Goal: Task Accomplishment & Management: Manage account settings

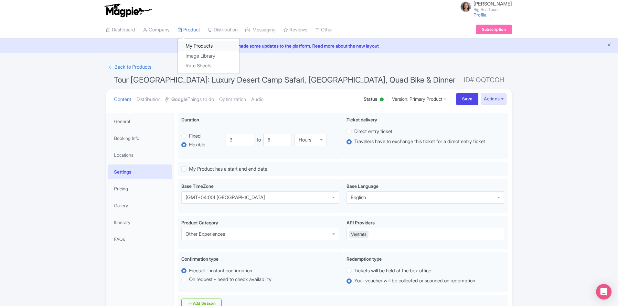
click at [197, 46] on link "My Products" at bounding box center [208, 46] width 61 height 10
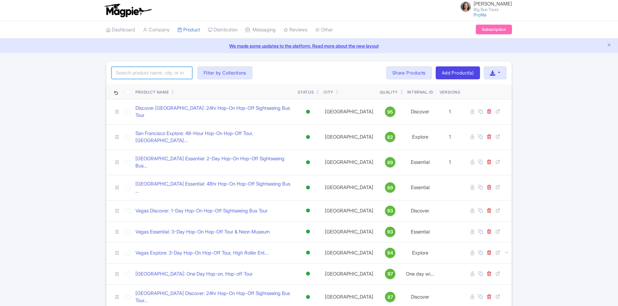
click at [165, 72] on input "search" at bounding box center [152, 73] width 81 height 12
type input "san francisco"
click button "Search" at bounding box center [0, 0] width 0 height 0
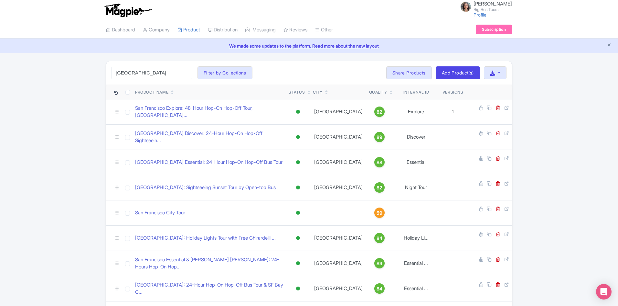
click at [546, 156] on div "san francisco Search Filter by Collections Andrew Brand License Brian Combos Co…" at bounding box center [309, 260] width 618 height 399
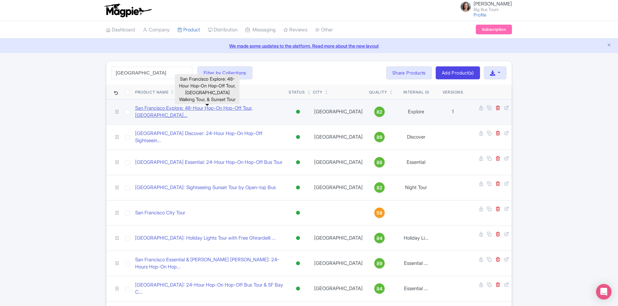
click at [250, 109] on link "San Francisco Explore: 48-Hour Hop-On Hop-Off Tour, China..." at bounding box center [209, 111] width 148 height 15
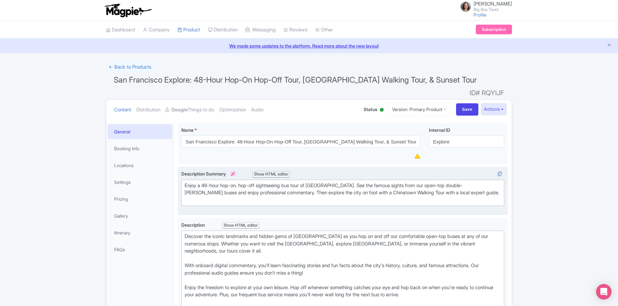
click at [267, 190] on div "Enjoy a 48-hour hop-on, hop-off sightseeing bus tour of [GEOGRAPHIC_DATA]. See …" at bounding box center [343, 193] width 317 height 22
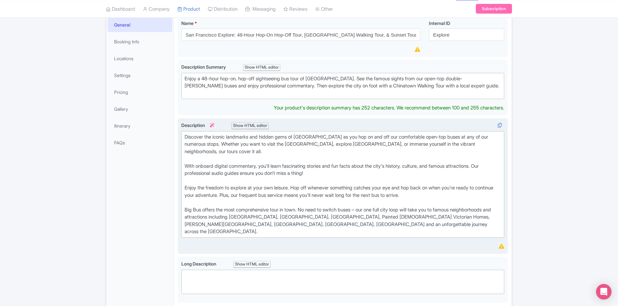
scroll to position [65, 0]
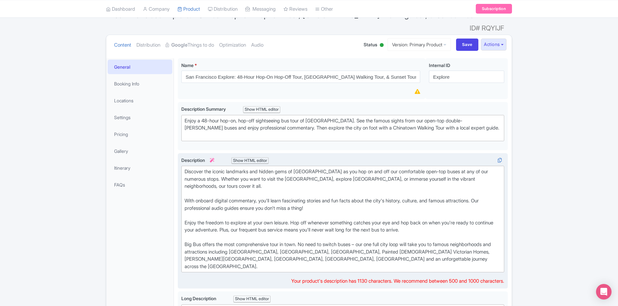
drag, startPoint x: 185, startPoint y: 168, endPoint x: 322, endPoint y: 215, distance: 144.5
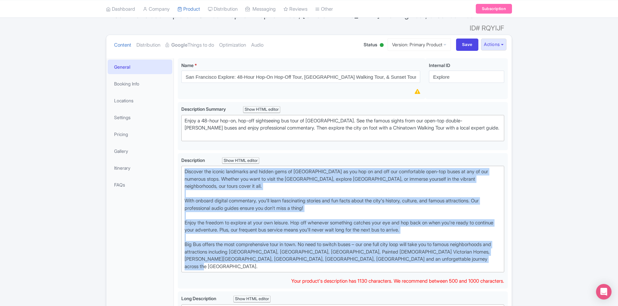
drag, startPoint x: 185, startPoint y: 160, endPoint x: 539, endPoint y: 245, distance: 363.9
type trix-editor "<div>Discover the iconic landmarks and hidden gems of San Francisco as you hop …"
copy div "Discover the iconic landmarks and hidden gems of San Francisco as you hop on an…"
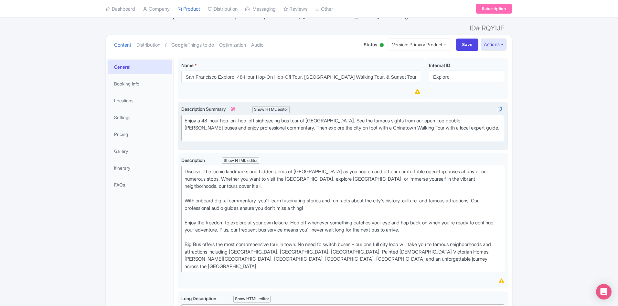
click at [367, 117] on div "Enjoy a 48-hour hop-on, hop-off sightseeing bus tour of San Francisco. See the …" at bounding box center [343, 128] width 317 height 22
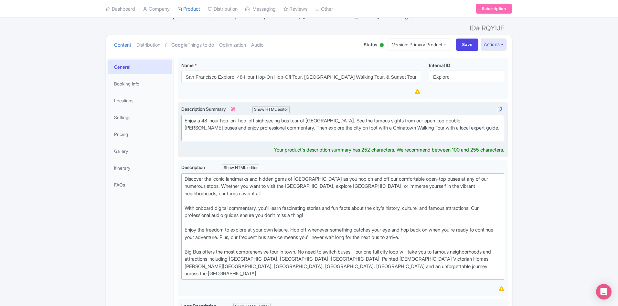
scroll to position [72, 0]
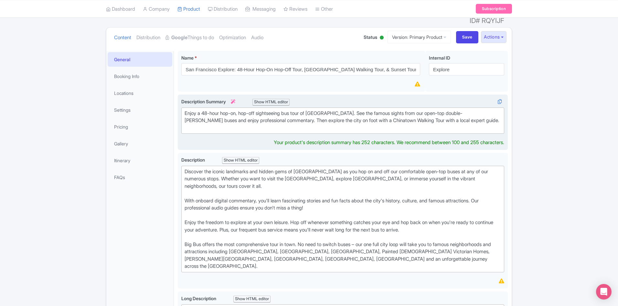
click at [367, 117] on div "Enjoy a 48-hour hop-on, hop-off sightseeing bus tour of San Francisco. See the …" at bounding box center [343, 121] width 317 height 22
click at [361, 110] on div "Enjoy a 48-hour hop-on, hop-off sightseeing bus tour of San Francisco. See the …" at bounding box center [343, 121] width 317 height 22
drag, startPoint x: 361, startPoint y: 109, endPoint x: 342, endPoint y: 128, distance: 27.2
click at [361, 110] on div "Enjoy a 48-hour hop-on, hop-off sightseeing bus tour of San Francisco. See the …" at bounding box center [343, 121] width 317 height 22
type trix-editor "<div>Enjoy a 48-hour hop-on, hop-off sightseeing bus tour of San Francisco. See…"
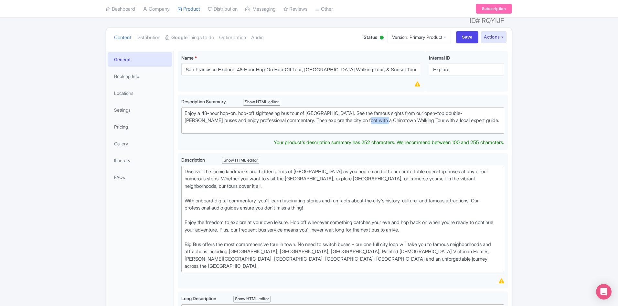
copy div "Chinatown"
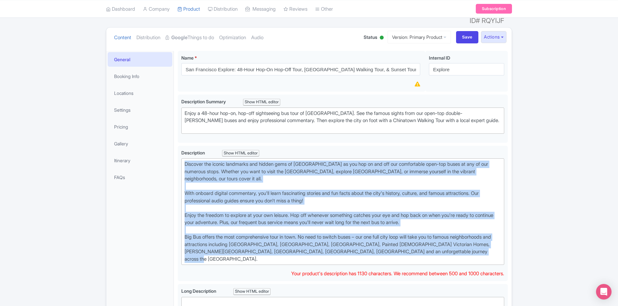
drag, startPoint x: 498, startPoint y: 248, endPoint x: 177, endPoint y: 155, distance: 334.3
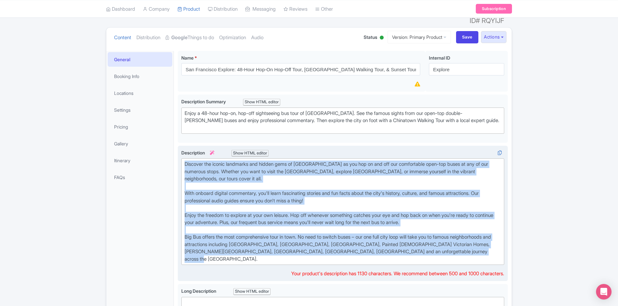
paste trix-editor "<div>&nbsp;Make the most of your time in San Francisco with Big Bus Tours’ flex…"
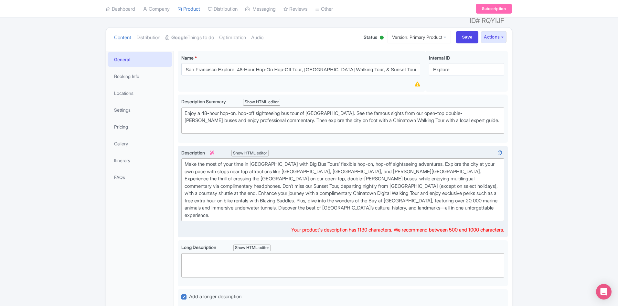
click at [479, 198] on div "Make the most of your time in San Francisco with Big Bus Tours’ flexible hop-on…" at bounding box center [343, 189] width 317 height 58
click at [187, 160] on div "Make the most of your time in San Francisco with Big Bus Tours’ flexible hop-on…" at bounding box center [343, 189] width 317 height 58
click at [444, 160] on div "Make the most of your time in San Francisco with Big Bus Tours’ flexible hop-on…" at bounding box center [343, 189] width 317 height 58
click at [252, 177] on div "Make the most of your time in San Francisco with Big Bus Tours’ flexible hop-on…" at bounding box center [343, 189] width 317 height 58
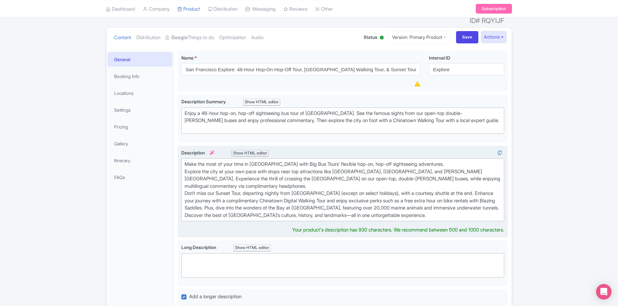
click at [476, 183] on div "Make the most of your time in San Francisco with Big Bus Tours’ flexible hop-on…" at bounding box center [343, 189] width 317 height 58
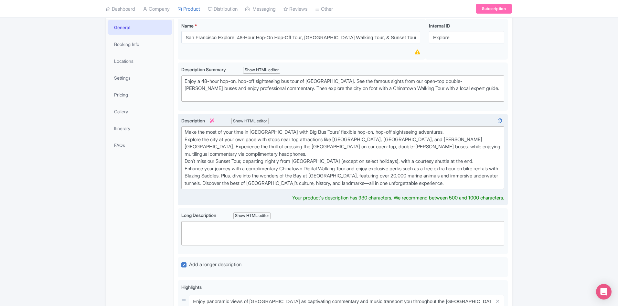
scroll to position [104, 0]
drag, startPoint x: 257, startPoint y: 172, endPoint x: 267, endPoint y: 175, distance: 10.3
click at [257, 172] on div "Make the most of your time in San Francisco with Big Bus Tours’ flexible hop-on…" at bounding box center [343, 157] width 317 height 58
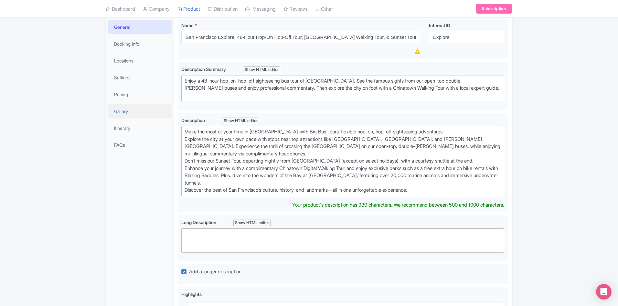
drag, startPoint x: 434, startPoint y: 180, endPoint x: 159, endPoint y: 108, distance: 284.6
click at [173, 105] on div "General Booking Info Locations Settings Pricing Gallery Itinerary FAQs San Fran…" at bounding box center [308, 298] width 405 height 567
paste trix-editor "<div>&nbsp;Start your San Francisco adventure with our hop-on, hop-off bus tour…"
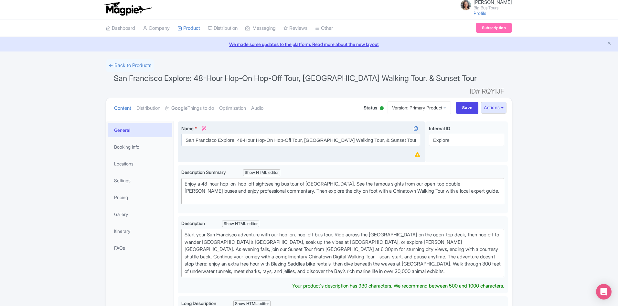
scroll to position [0, 0]
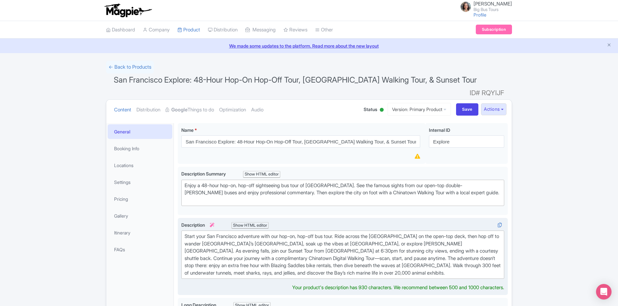
click at [186, 232] on div "Start your San Francisco adventure with our hop-on, hop-off bus tour. Ride acro…" at bounding box center [343, 254] width 317 height 44
click at [437, 232] on div "Start your San Francisco adventure with our hop-on, hop-off bus tour. Ride acro…" at bounding box center [343, 254] width 317 height 44
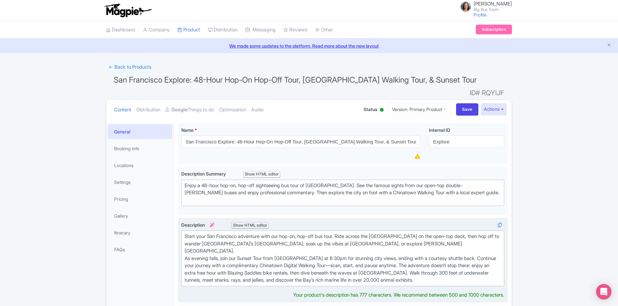
click at [478, 239] on div "Start your San Francisco adventure with our hop-on, hop-off bus tour. Ride acro…" at bounding box center [343, 257] width 317 height 51
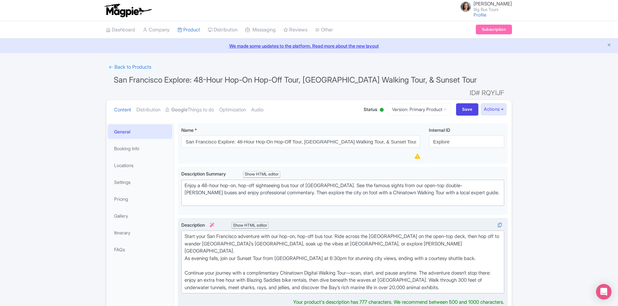
click at [439, 232] on div "Start your San Francisco adventure with our hop-on, hop-off bus tour. Ride acro…" at bounding box center [343, 261] width 317 height 58
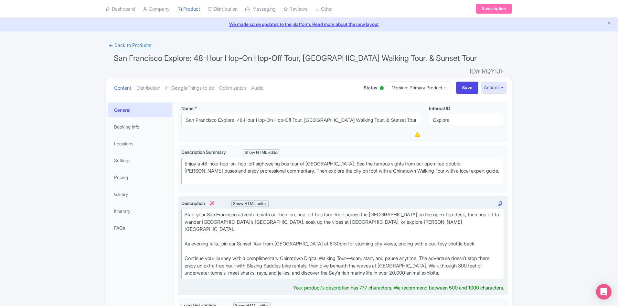
scroll to position [32, 0]
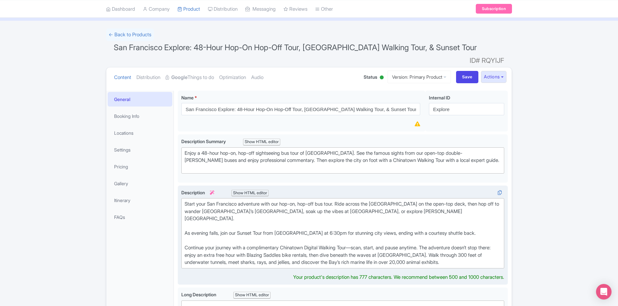
click at [436, 230] on div "Start your San Francisco adventure with our hop-on, hop-off bus tour. Ride acro…" at bounding box center [343, 233] width 317 height 66
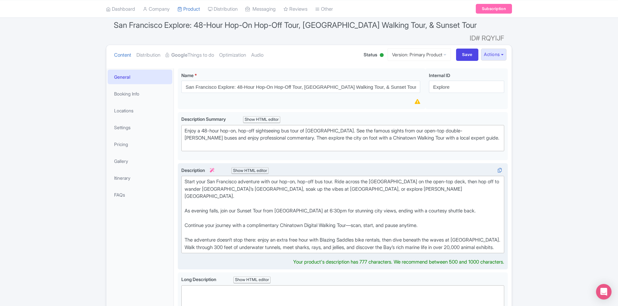
scroll to position [65, 0]
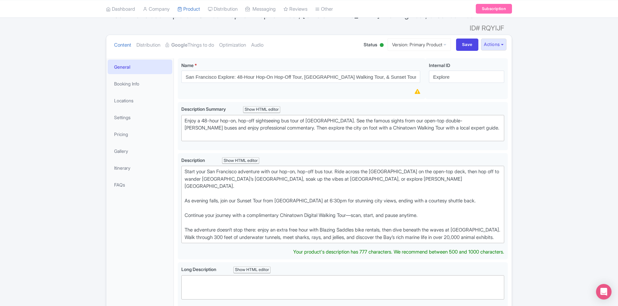
drag, startPoint x: 222, startPoint y: 225, endPoint x: 179, endPoint y: 154, distance: 83.5
click at [179, 154] on div "Description i Show HTML editor Bold Italic Strikethrough Link Heading Quote Cod…" at bounding box center [343, 206] width 330 height 107
paste trix-editor "<div>&nbsp;Discover San Francisco with Big Bus Tours’ flexible hop-on, hop-off …"
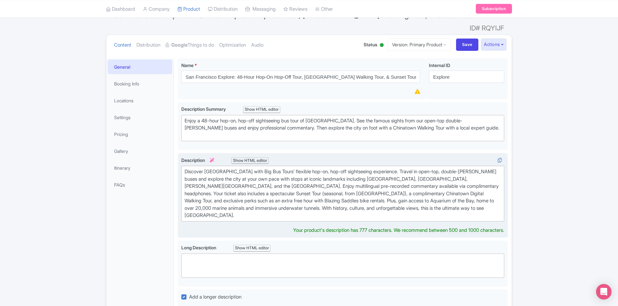
click at [187, 168] on div "Discover San Francisco with Big Bus Tours’ flexible hop-on, hop-off sightseeing…" at bounding box center [343, 193] width 317 height 51
click at [216, 176] on div "Discover San Francisco with Big Bus Tours’ flexible hop-on, hop-off sightseeing…" at bounding box center [343, 193] width 317 height 51
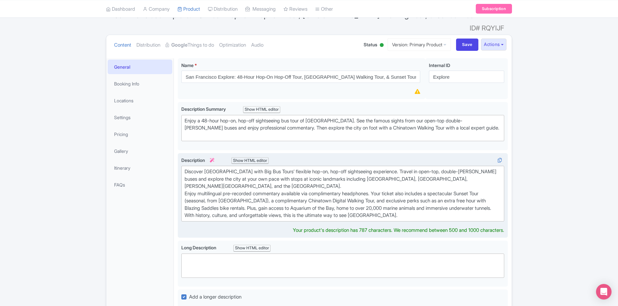
click at [252, 197] on div "Discover San Francisco with Big Bus Tours’ flexible hop-on, hop-off sightseeing…" at bounding box center [343, 193] width 317 height 51
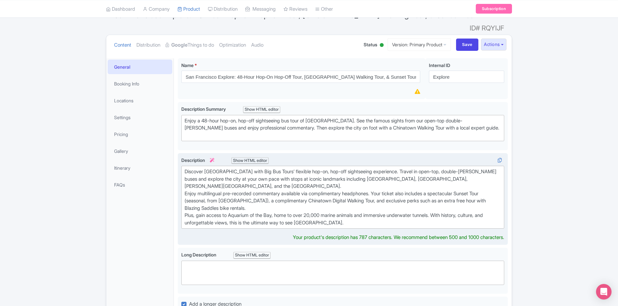
type trix-editor "<div>Discover San Francisco with Big Bus Tours’ flexible hop-on, hop-off sights…"
click at [354, 211] on div "Discover [GEOGRAPHIC_DATA] with Big Bus Tours’ flexible hop-on, hop-off sightse…" at bounding box center [343, 197] width 317 height 58
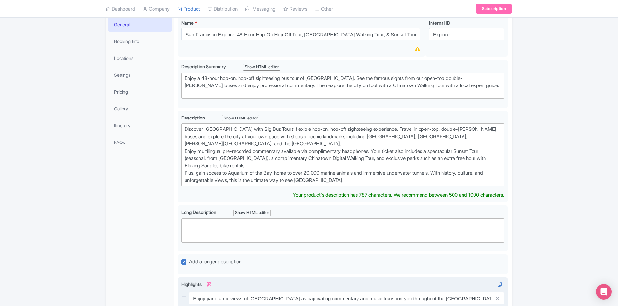
scroll to position [97, 0]
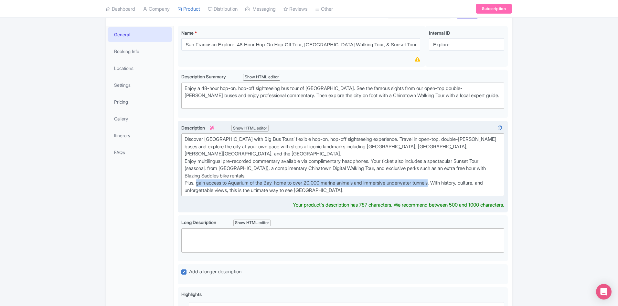
drag, startPoint x: 443, startPoint y: 173, endPoint x: 198, endPoint y: 174, distance: 245.1
click at [198, 174] on div "Discover [GEOGRAPHIC_DATA] with Big Bus Tours’ flexible hop-on, hop-off sightse…" at bounding box center [343, 164] width 317 height 58
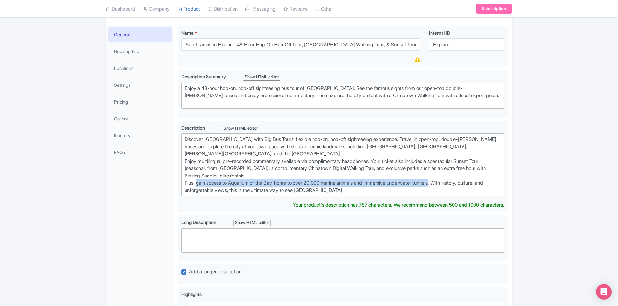
copy div "gain access to Aquarium of the Bay, home to over 20,000 marine animals and imme…"
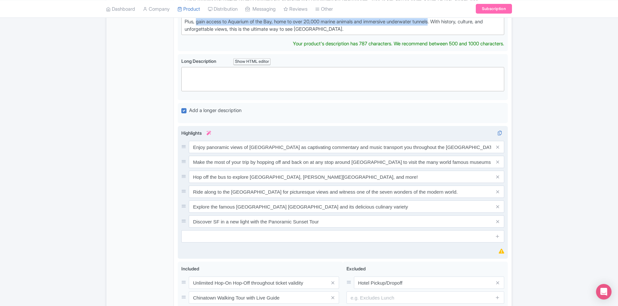
scroll to position [259, 0]
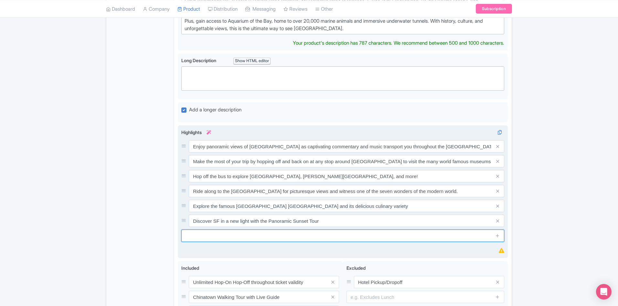
click at [307, 229] on input "text" at bounding box center [342, 235] width 323 height 12
paste input "gain access to Aquarium of the Bay, home to over 20,000 marine animals and imme…"
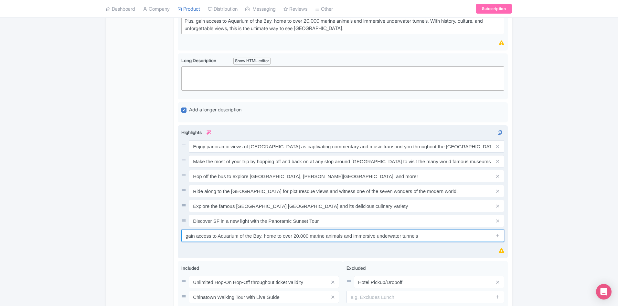
drag, startPoint x: 187, startPoint y: 226, endPoint x: 213, endPoint y: 226, distance: 26.5
click at [212, 229] on input "gain access to Aquarium of the Bay, home to over 20,000 marine animals and imme…" at bounding box center [342, 235] width 323 height 12
type input "Visit Aquarium of the Bay, home to over 20,000 marine animals and immersive und…"
click at [498, 233] on icon at bounding box center [497, 235] width 5 height 5
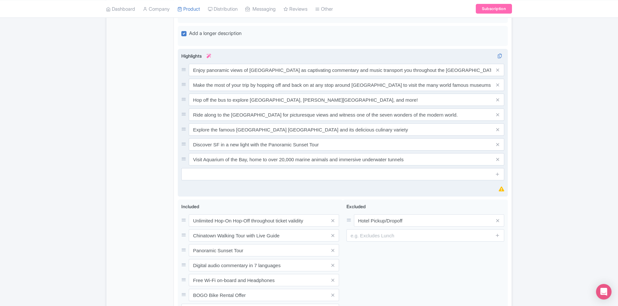
scroll to position [356, 0]
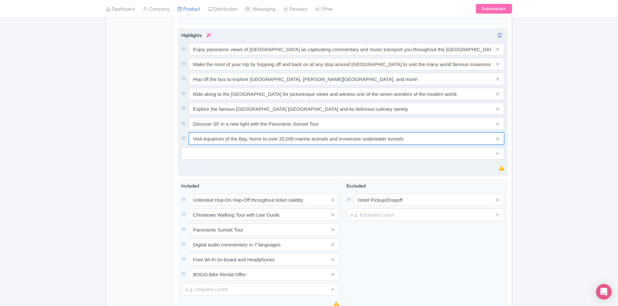
drag, startPoint x: 247, startPoint y: 129, endPoint x: 203, endPoint y: 129, distance: 44.0
click at [203, 132] on input "Visit Aquarium of the Bay, home to over 20,000 marine animals and immersive und…" at bounding box center [347, 138] width 316 height 12
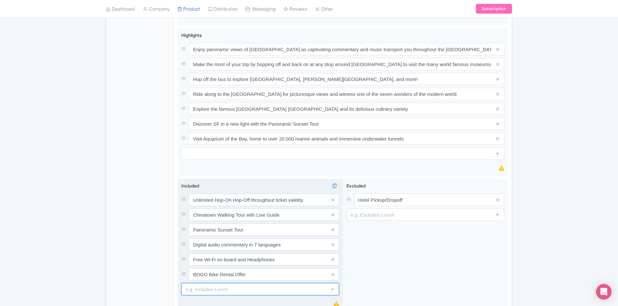
click at [230, 283] on input "text" at bounding box center [260, 289] width 158 height 12
paste input "Aquarium of the Bay"
type input "Aquarium of the Bay enty"
drag, startPoint x: 330, startPoint y: 278, endPoint x: 339, endPoint y: 280, distance: 8.8
click at [336, 283] on span at bounding box center [332, 289] width 13 height 12
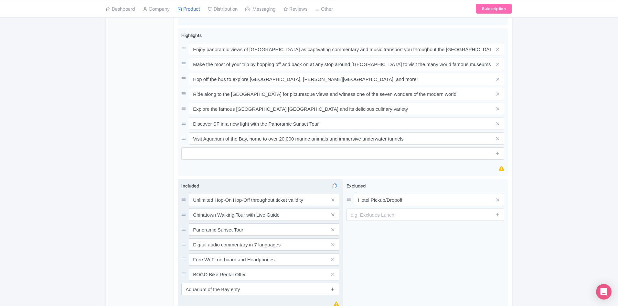
click at [335, 286] on icon at bounding box center [332, 288] width 5 height 5
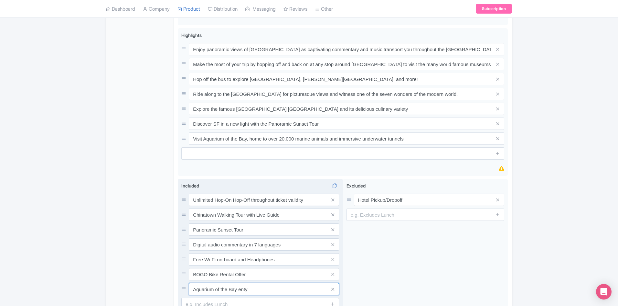
drag, startPoint x: 253, startPoint y: 279, endPoint x: 190, endPoint y: 278, distance: 63.1
click at [190, 283] on input "Aquarium of the Bay enty" at bounding box center [264, 289] width 150 height 12
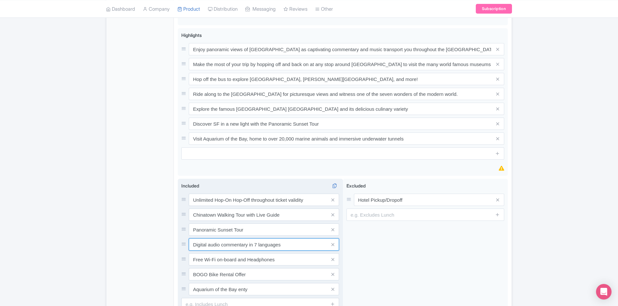
click at [193, 238] on input "Digital audio commentary in 7 languages" at bounding box center [264, 244] width 150 height 12
paste input "Aquarium of the Bay enty"
drag, startPoint x: 248, startPoint y: 233, endPoint x: 330, endPoint y: 236, distance: 82.2
click at [330, 238] on div "Aquarium of the Bay entyDigital audio commentary in 7 languages" at bounding box center [264, 244] width 150 height 12
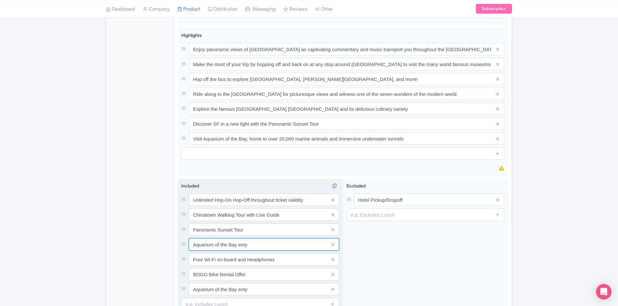
scroll to position [0, 0]
type input "Aquarium of the Bay enty"
click at [235, 297] on input "text" at bounding box center [260, 303] width 158 height 12
paste input "Digital audio commentary in 7 languages"
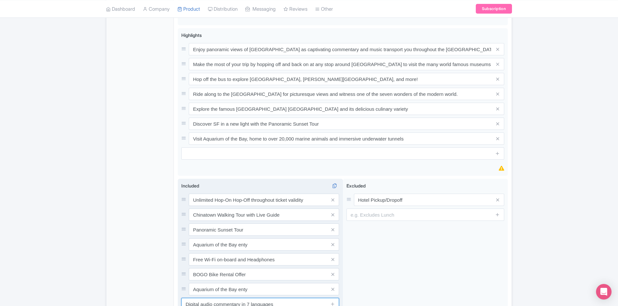
type input "Digital audio commentary in 7 languages"
drag, startPoint x: 257, startPoint y: 279, endPoint x: 159, endPoint y: 277, distance: 98.3
click at [161, 278] on div "General Booking Info Locations Settings Pricing Gallery Itinerary FAQs San Fran…" at bounding box center [308, 57] width 405 height 589
click at [334, 286] on icon at bounding box center [332, 288] width 3 height 5
click at [275, 293] on div "Included i Unlimited Hop-On Hop-Off throughout ticket validity Chinatown Walkin…" at bounding box center [260, 244] width 165 height 133
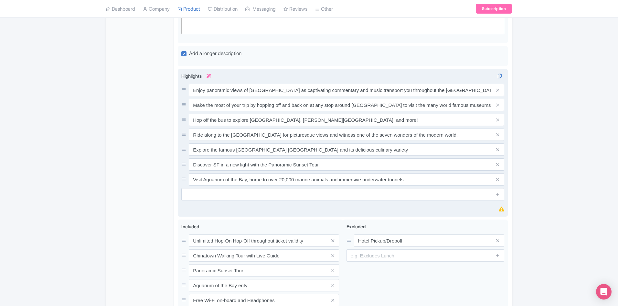
scroll to position [212, 0]
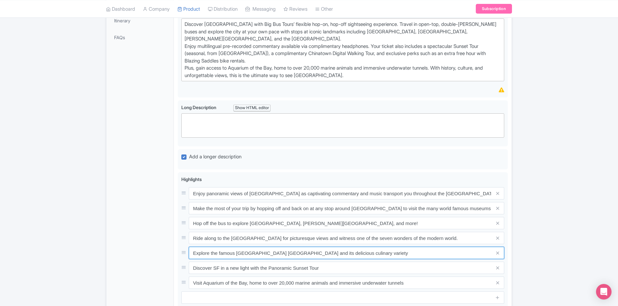
drag, startPoint x: 396, startPoint y: 244, endPoint x: 151, endPoint y: 244, distance: 245.1
click at [152, 244] on div "General Booking Info Locations Settings Pricing Gallery Itinerary FAQs San Fran…" at bounding box center [308, 194] width 405 height 575
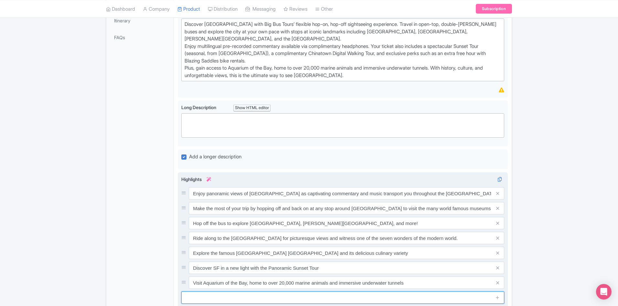
click at [253, 291] on input "text" at bounding box center [342, 297] width 323 height 12
paste input "Explore the famous [GEOGRAPHIC_DATA] [GEOGRAPHIC_DATA] and its delicious culina…"
type input "Explore the famous [GEOGRAPHIC_DATA] [GEOGRAPHIC_DATA] and its delicious culina…"
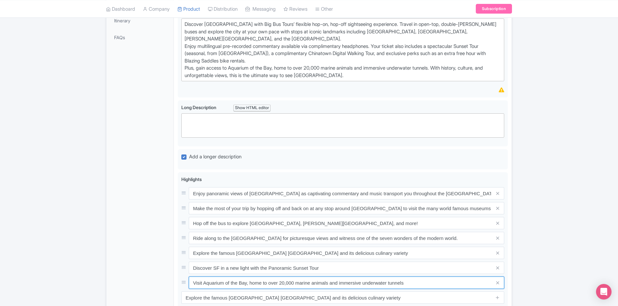
drag, startPoint x: 414, startPoint y: 273, endPoint x: 129, endPoint y: 273, distance: 284.8
click at [129, 273] on div "General Booking Info Locations Settings Pricing Gallery Itinerary FAQs San Fran…" at bounding box center [308, 194] width 405 height 575
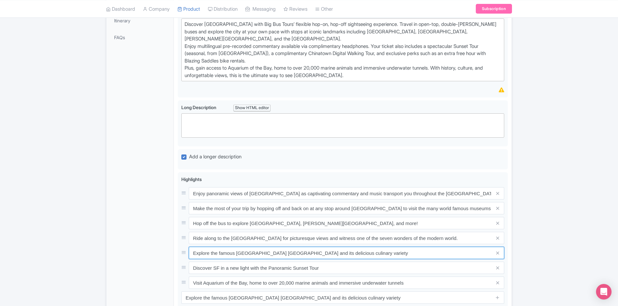
drag, startPoint x: 370, startPoint y: 242, endPoint x: 110, endPoint y: 242, distance: 260.3
click at [110, 242] on div "General Booking Info Locations Settings Pricing Gallery Itinerary FAQs San Fran…" at bounding box center [308, 194] width 405 height 575
paste input "Visit Aquarium of the Bay, home to over 20,000 marine animals and immersive und…"
type input "Visit Aquarium of the Bay, home to over 20,000 marine animals and immersive und…"
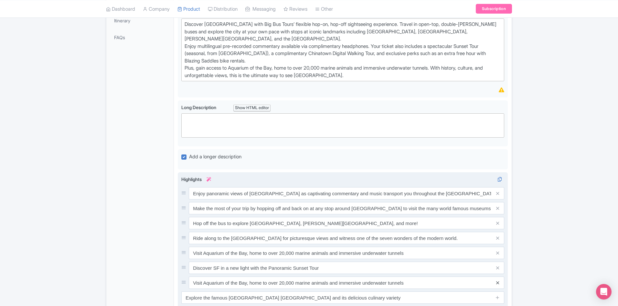
click at [499, 280] on icon at bounding box center [497, 282] width 3 height 5
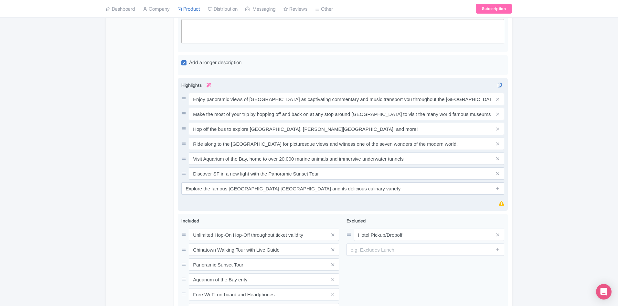
scroll to position [309, 0]
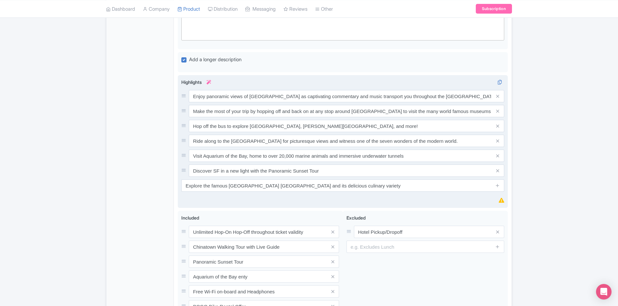
click at [303, 192] on div "Highlights i Enjoy panoramic views of San Francisco as captivating commentary a…" at bounding box center [342, 141] width 323 height 125
click at [301, 193] on div "Highlights i Enjoy panoramic views of San Francisco as captivating commentary a…" at bounding box center [342, 141] width 323 height 125
click at [276, 188] on div "Highlights i Enjoy panoramic views of San Francisco as captivating commentary a…" at bounding box center [342, 141] width 323 height 125
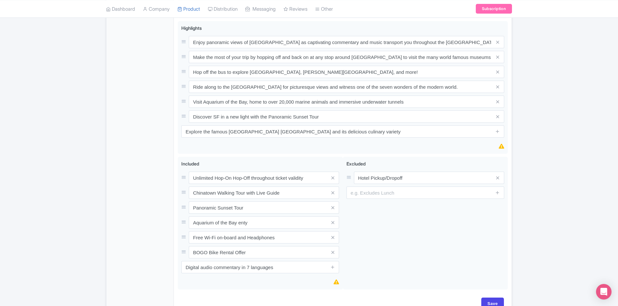
scroll to position [391, 0]
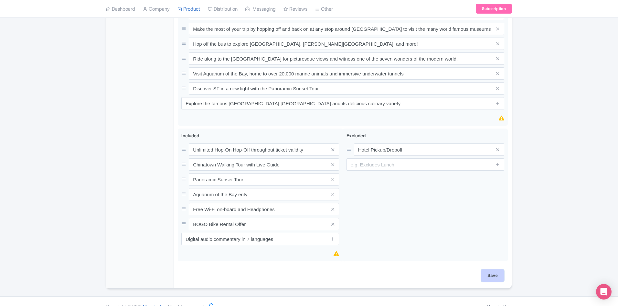
click at [494, 269] on input "Save" at bounding box center [492, 275] width 23 height 12
type input "Saving..."
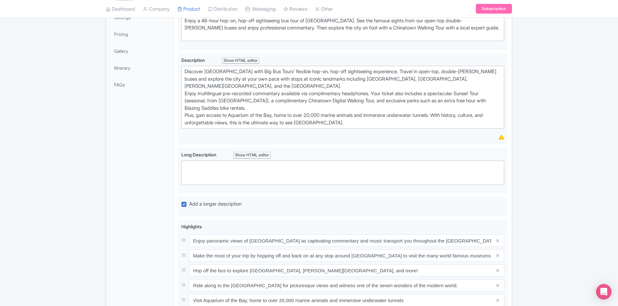
scroll to position [100, 0]
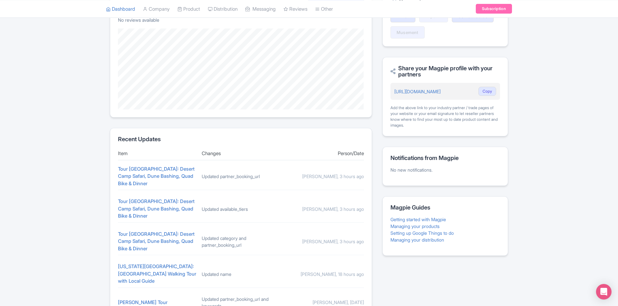
scroll to position [221, 0]
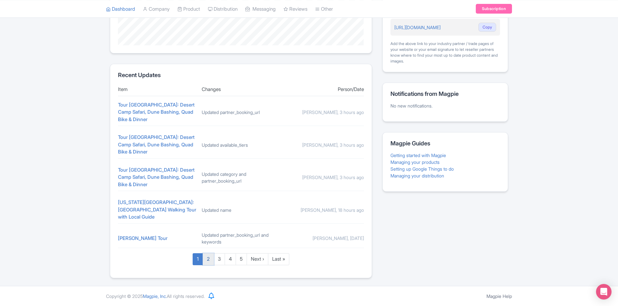
click at [210, 256] on link "2" at bounding box center [208, 259] width 11 height 12
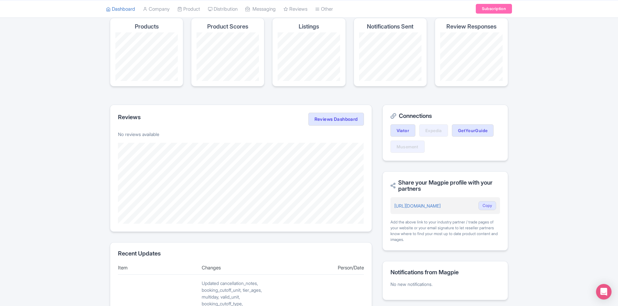
scroll to position [194, 0]
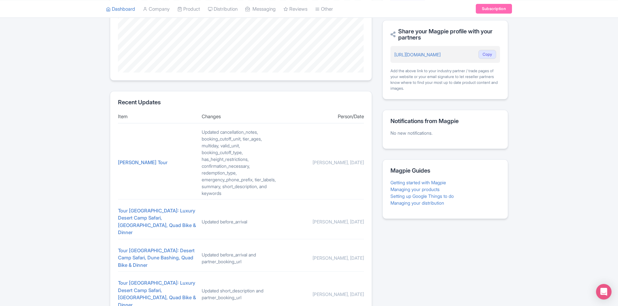
drag, startPoint x: 273, startPoint y: 194, endPoint x: 199, endPoint y: 135, distance: 95.1
click at [199, 135] on div "[PERSON_NAME] Tour Updated cancellation_notes, booking_cutoff_unit, tier_ages, …" at bounding box center [241, 162] width 246 height 73
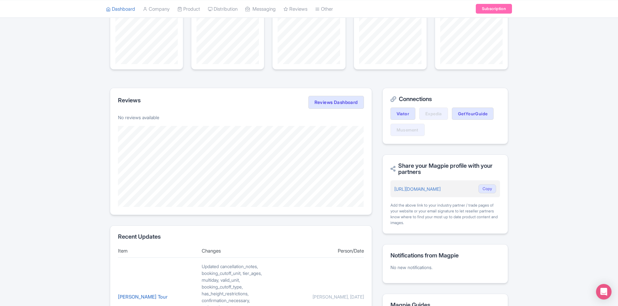
scroll to position [0, 0]
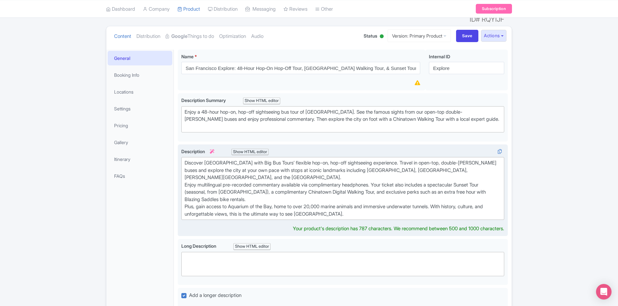
scroll to position [16, 0]
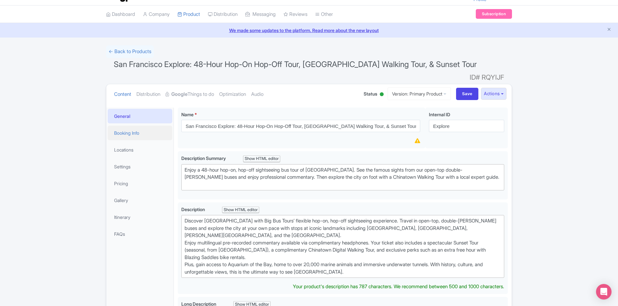
click at [129, 125] on link "Booking Info" at bounding box center [140, 132] width 65 height 15
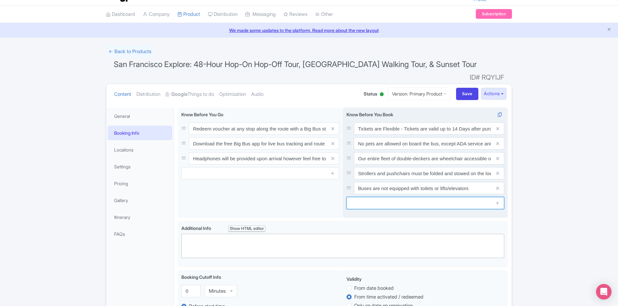
click at [387, 197] on input "text" at bounding box center [426, 203] width 158 height 12
paste input "There are wheelchairs to use during your time at the aquarium"
type input "There are wheelchairs to use during your time at the aquarium"
click at [497, 200] on icon at bounding box center [497, 202] width 5 height 5
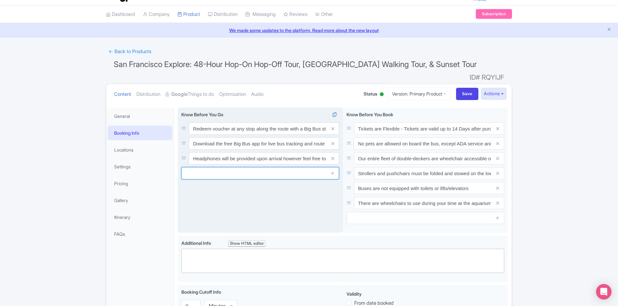
click at [218, 167] on input "text" at bounding box center [260, 173] width 158 height 12
paste input "Monday – Sunday 10am – 5pm (Last entry is 4.15pm)"
drag, startPoint x: 185, startPoint y: 165, endPoint x: 188, endPoint y: 161, distance: 5.0
click at [185, 167] on input "Monday – Sunday 10am – 5pm (Last entry is 4.15pm)" at bounding box center [260, 173] width 158 height 12
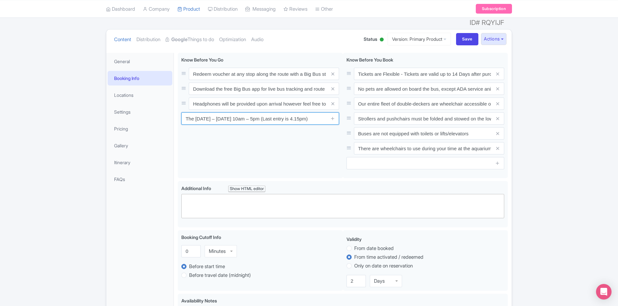
scroll to position [0, 0]
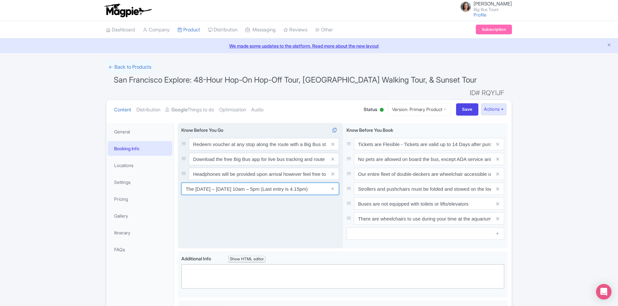
click at [196, 182] on input "The Monday – Sunday 10am – 5pm (Last entry is 4.15pm)" at bounding box center [260, 188] width 158 height 12
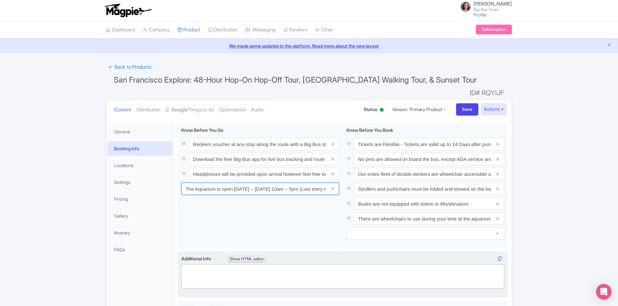
type input "The Aquarium is open [DATE] – [DATE] 10am – 5pm (Last entry is 4.15pm)"
click at [240, 264] on trix-editor at bounding box center [342, 276] width 323 height 24
click at [275, 268] on trix-editor at bounding box center [342, 276] width 323 height 24
drag, startPoint x: 234, startPoint y: 259, endPoint x: 229, endPoint y: 253, distance: 7.6
click at [234, 264] on trix-editor at bounding box center [342, 276] width 323 height 24
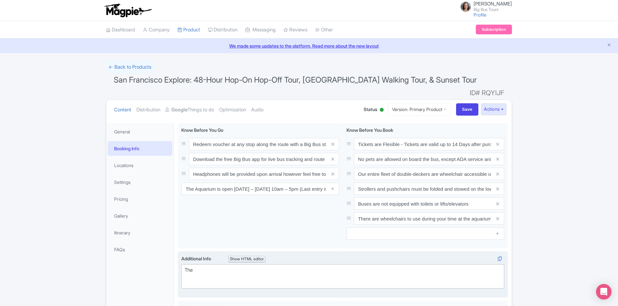
click at [233, 266] on div "The" at bounding box center [343, 269] width 317 height 7
paste trix-editor "<div>The San Francisco Aquarium By The Bay&nbsp;</div>"
paste trix-editor "<div>The San Francisco Aquarium By The Bay address:<br>Pier 39&nbsp;<br>2 The E…"
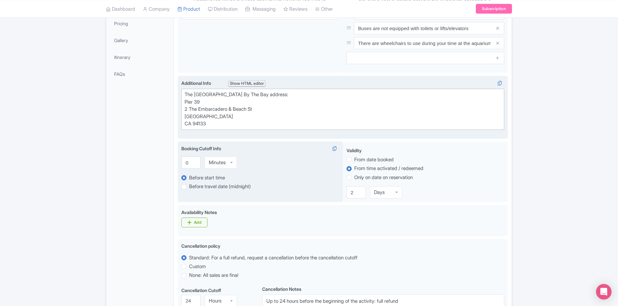
scroll to position [175, 0]
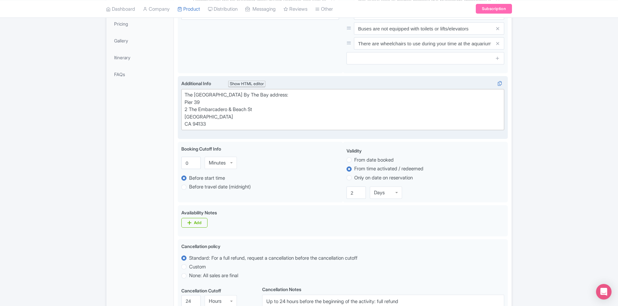
click at [231, 112] on div "The San Francisco Aquarium By The Bay address: Pier 39 2 The Embarcadero & Beac…" at bounding box center [343, 109] width 317 height 37
click at [231, 114] on div "The San Francisco Aquarium By The Bay address: Pier 39 2 The Embarcadero & Beac…" at bounding box center [343, 109] width 317 height 37
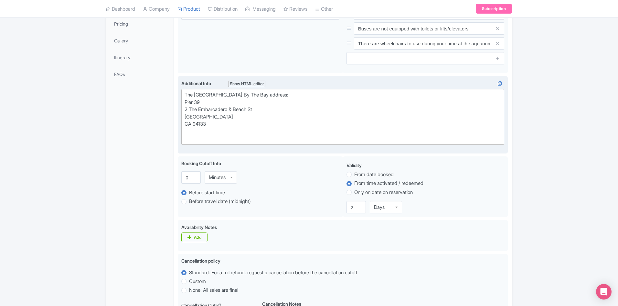
paste trix-editor "Our Sunset Tour departs from Stop #1 (Big Bus Tours Visitors' Center) at 6.30pm…"
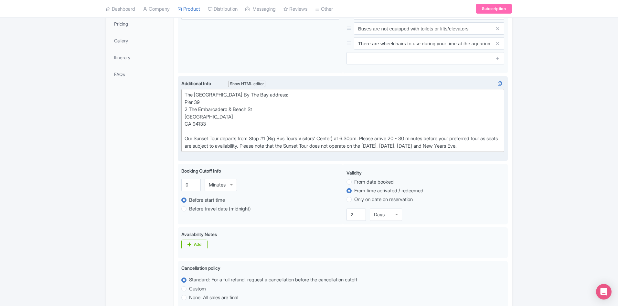
drag, startPoint x: 265, startPoint y: 135, endPoint x: 265, endPoint y: 145, distance: 10.3
click at [265, 145] on div "The San Francisco Aquarium By The Bay address: Pier 39 2 The Embarcadero & Beac…" at bounding box center [343, 120] width 317 height 58
type trix-editor "<div>The [GEOGRAPHIC_DATA] By The Bay address:<br>Pier 39&nbsp;<br>2 The Embarc…"
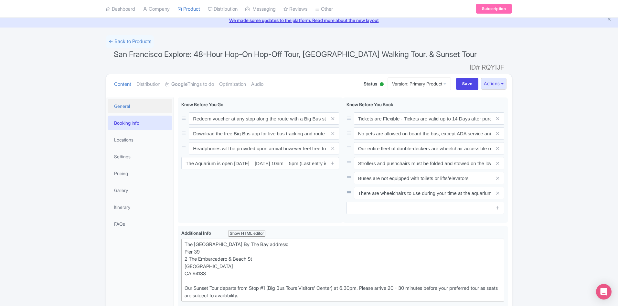
scroll to position [0, 0]
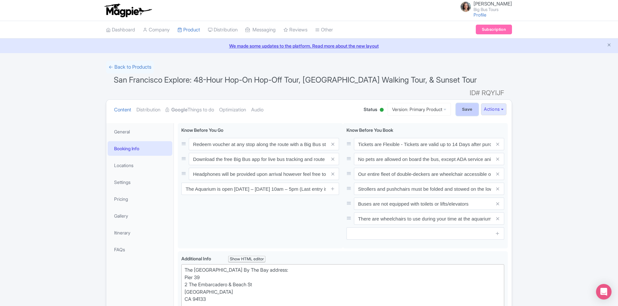
drag, startPoint x: 462, startPoint y: 97, endPoint x: 461, endPoint y: 101, distance: 4.3
click at [463, 103] on input "Save" at bounding box center [467, 109] width 23 height 12
type input "Saving..."
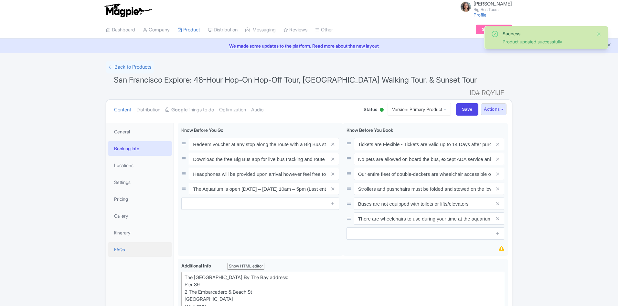
scroll to position [113, 0]
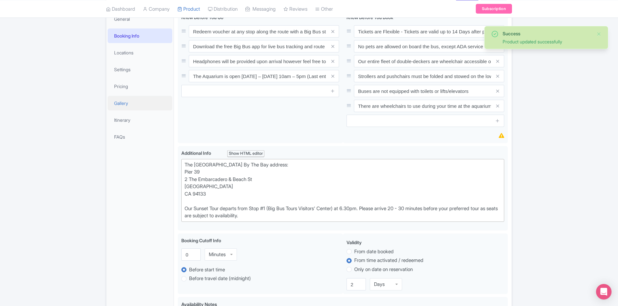
click at [125, 96] on link "Gallery" at bounding box center [140, 103] width 65 height 15
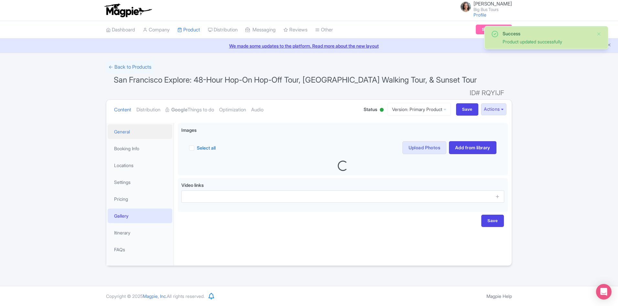
scroll to position [0, 0]
click at [123, 242] on link "FAQs" at bounding box center [140, 249] width 65 height 15
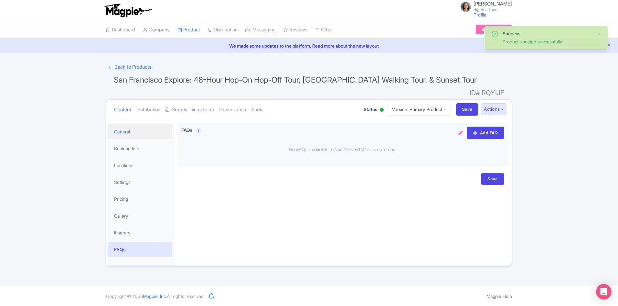
click at [121, 124] on link "General" at bounding box center [140, 131] width 65 height 15
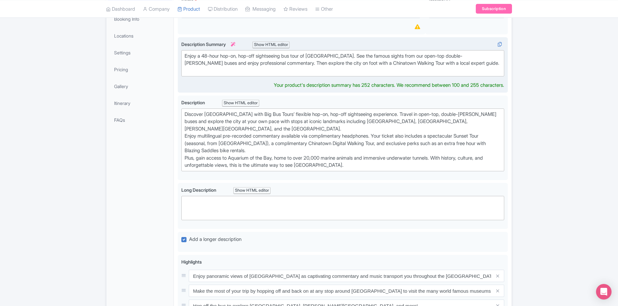
scroll to position [137, 0]
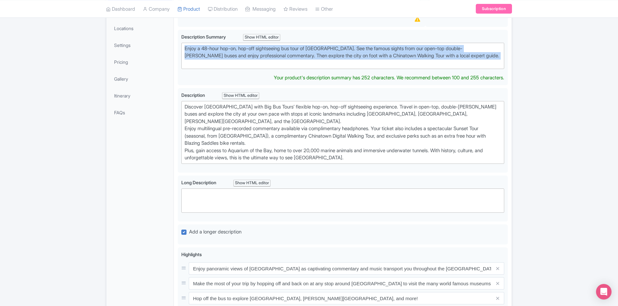
drag, startPoint x: 310, startPoint y: 52, endPoint x: 95, endPoint y: 26, distance: 216.8
click at [95, 26] on div "Success Product updated successfully ← Back to Products San Francisco Explore: …" at bounding box center [309, 245] width 618 height 643
paste trix-editor "xplore San Francisco with Big Bus Tours’ hop-on, hop-off experience. Ride acros…"
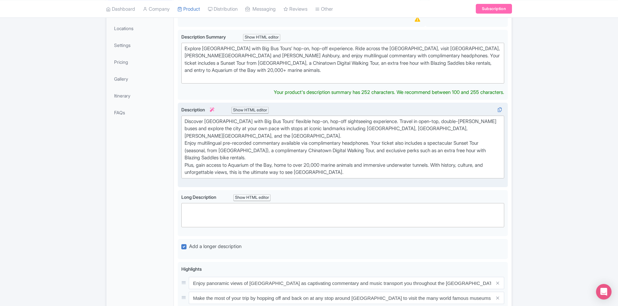
click at [322, 136] on div "Discover San Francisco with Big Bus Tours’ flexible hop-on, hop-off sightseeing…" at bounding box center [343, 147] width 317 height 58
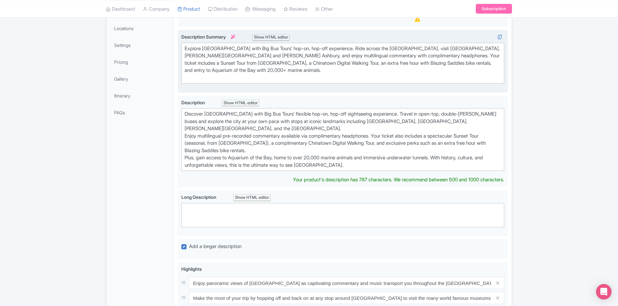
scroll to position [144, 0]
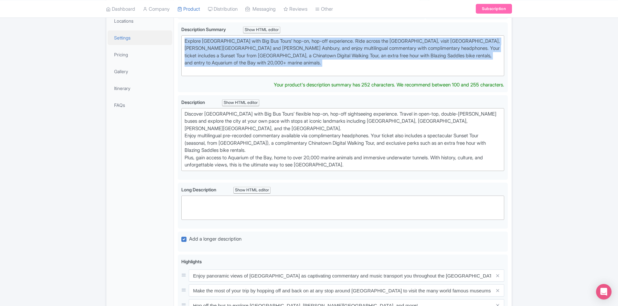
drag, startPoint x: 258, startPoint y: 61, endPoint x: 143, endPoint y: 30, distance: 119.1
click at [143, 30] on div "General Booking Info Locations Settings Pricing Gallery Itinerary FAQs San Fran…" at bounding box center [308, 274] width 405 height 599
copy div "Explore San Francisco with Big Bus Tours’ hop-on, hop-off experience. Ride acro…"
paste trix-editor "<div>&nbsp;Big Bus San Francisco: Hop-on, hop-off tours with Golden Gate ride, …"
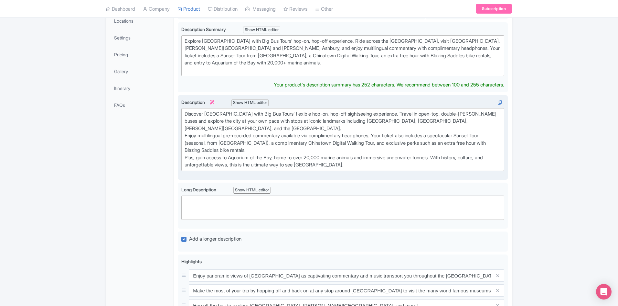
type trix-editor "<div>&nbsp;Big Bus San Francisco: Hop-on, hop-off tours with Golden Gate ride, …"
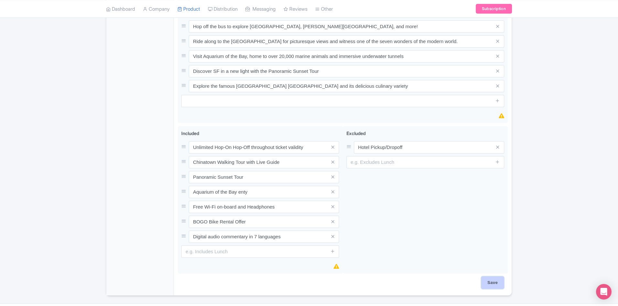
click at [484, 276] on input "Save" at bounding box center [492, 282] width 23 height 12
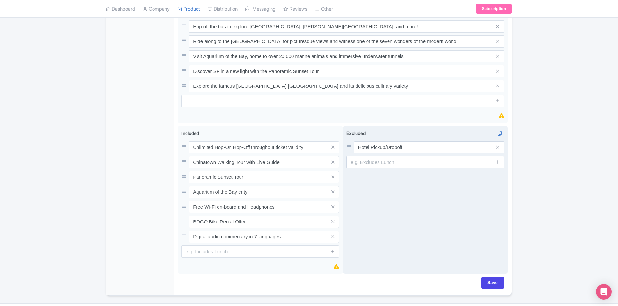
type input "Saving..."
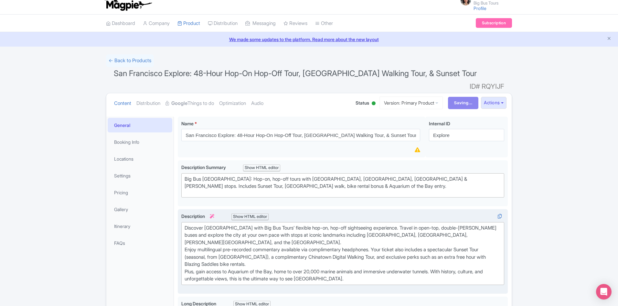
scroll to position [0, 0]
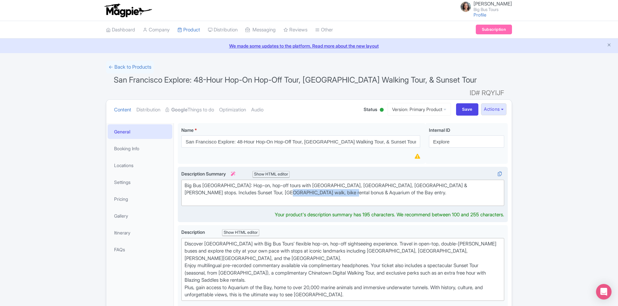
drag, startPoint x: 239, startPoint y: 182, endPoint x: 302, endPoint y: 183, distance: 63.7
click at [302, 183] on div "Big Bus [GEOGRAPHIC_DATA]: Hop-on, hop-off tours with [GEOGRAPHIC_DATA], [GEOGR…" at bounding box center [343, 193] width 317 height 22
type trix-editor "<div>&nbsp;Big Bus San Francisco: Hop-on, hop-off tours with Golden Gate ride, …"
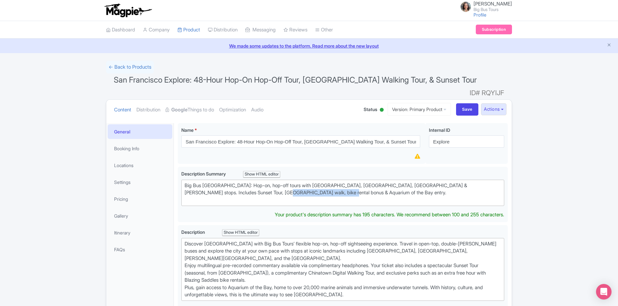
copy div "& Aquarium of the Bay entry"
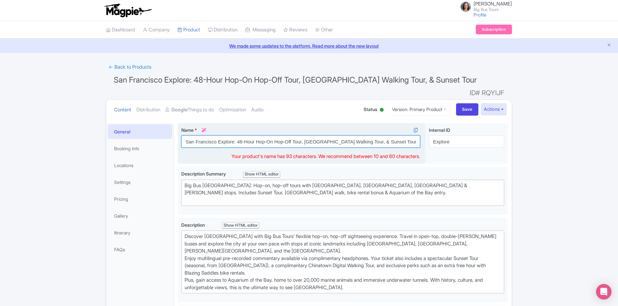
click at [389, 135] on input "San Francisco Explore: 48-Hour Hop-On Hop-Off Tour, Chinatown Walking Tour, & S…" at bounding box center [300, 141] width 239 height 12
drag, startPoint x: 362, startPoint y: 132, endPoint x: 359, endPoint y: 131, distance: 3.7
click at [359, 135] on input "San Francisco Explore: 48-Hour Hop-On Hop-Off Tour, Chinatown Walking Tour, & S…" at bounding box center [300, 141] width 239 height 12
click at [389, 135] on input "San Francisco Explore: 48-Hour Hop-On Hop-Off Tour, Chinatown Walking Tour, Sun…" at bounding box center [300, 141] width 239 height 12
paste input "& Aquarium of the Bay entry"
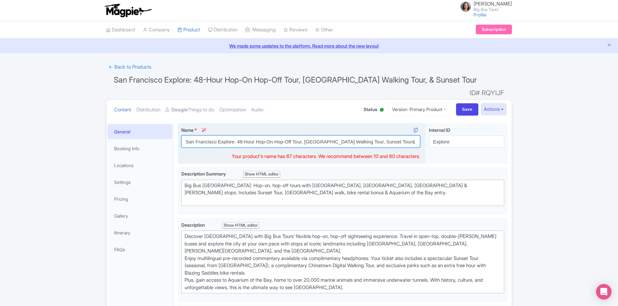
scroll to position [0, 29]
click at [356, 135] on input "San Francisco Explore: 48-Hour Hop-On Hop-Off Tour, Chinatown Walking Tour, Sun…" at bounding box center [300, 141] width 239 height 12
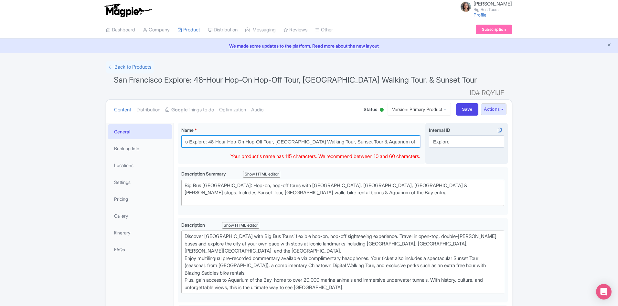
scroll to position [0, 30]
drag, startPoint x: 383, startPoint y: 133, endPoint x: 442, endPoint y: 132, distance: 59.5
click at [442, 132] on div "San Francisco Explore: 48-Hour Hop-On Hop-Off Tour, Chinatown Walking Tour, & S…" at bounding box center [343, 145] width 330 height 44
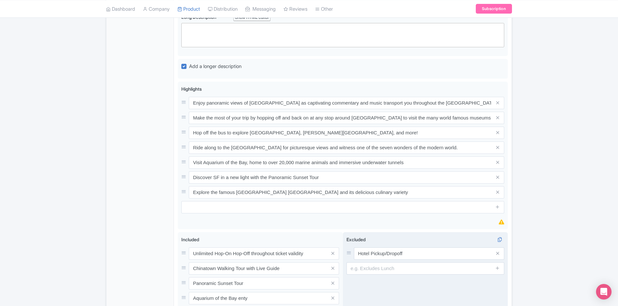
scroll to position [388, 0]
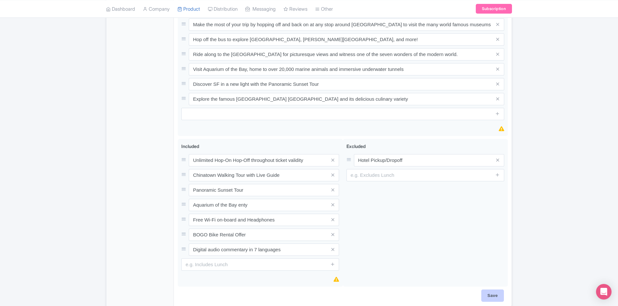
type input "San Francisco Explore: 48-Hour Hop-On Hop-Off Tour, Chinatown Walking Tour, Sun…"
click at [497, 289] on input "Save" at bounding box center [492, 295] width 23 height 12
type input "Saving..."
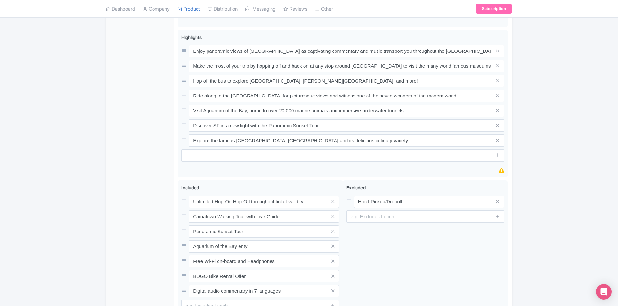
scroll to position [229, 0]
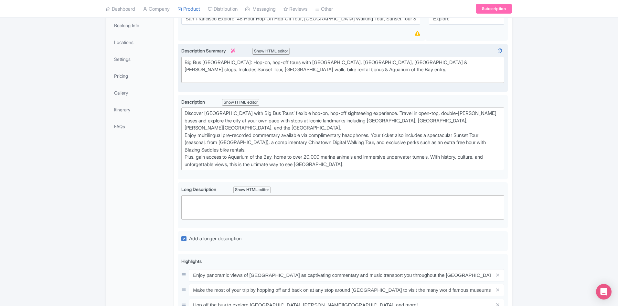
scroll to position [133, 0]
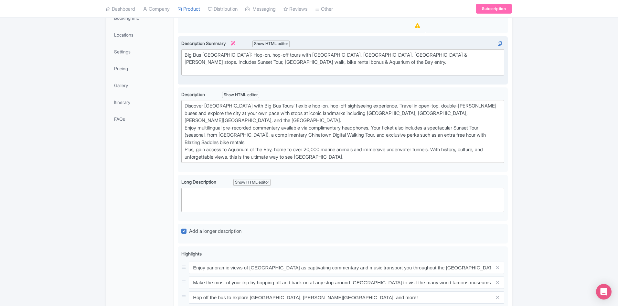
click at [186, 63] on div "Big Bus [GEOGRAPHIC_DATA]: Hop-on, hop-off tours with [GEOGRAPHIC_DATA], [GEOGR…" at bounding box center [343, 62] width 317 height 22
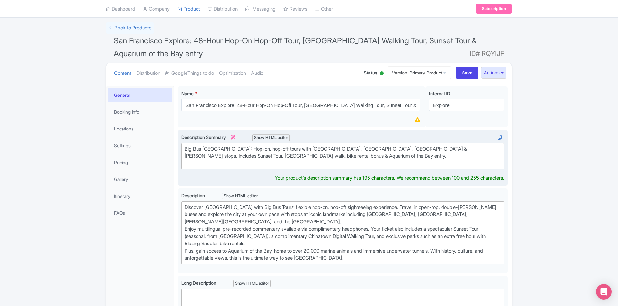
scroll to position [36, 0]
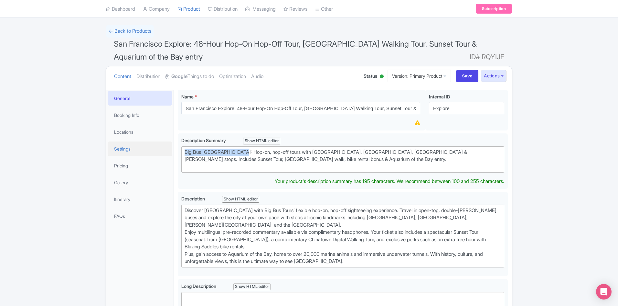
drag, startPoint x: 241, startPoint y: 152, endPoint x: 148, endPoint y: 151, distance: 92.1
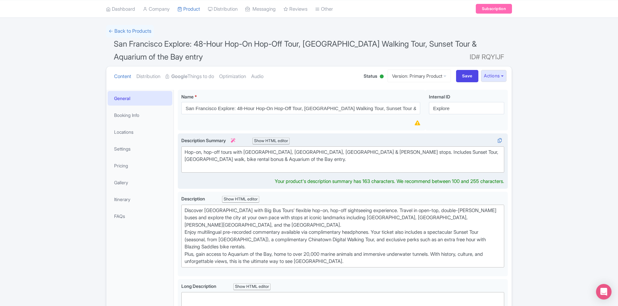
click at [235, 152] on div "Hop-on, hop-off tours with Golden Gate ride, Chinatown, Wharf & Haight stops. I…" at bounding box center [343, 159] width 317 height 22
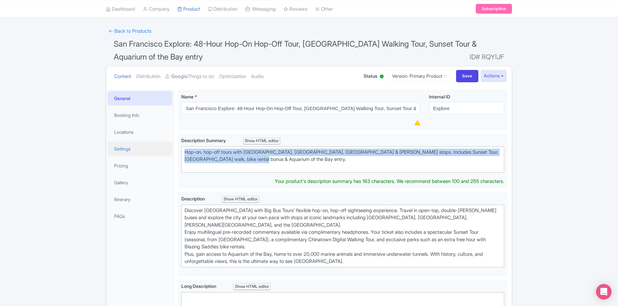
drag, startPoint x: 246, startPoint y: 160, endPoint x: 141, endPoint y: 146, distance: 106.3
paste trix-editor "<div>&nbsp;Explore San Francisco with Big Bus Tours’ hop-on, hop-off adventure.…"
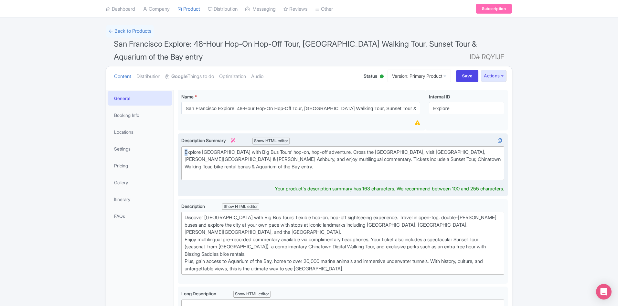
click at [187, 152] on div "Explore San Francisco with Big Bus Tours’ hop-on, hop-off adventure. Cross the …" at bounding box center [343, 162] width 317 height 29
click at [186, 154] on div "Explore San Francisco with Big Bus Tours’ hop-on, hop-off adventure. Cross the …" at bounding box center [343, 162] width 317 height 29
type trix-editor "<div>Explore San Francisco with Big Bus Tours’ hop-on, hop-off adventure. Cross…"
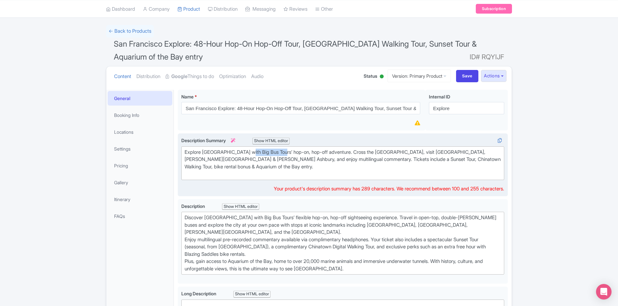
drag, startPoint x: 282, startPoint y: 151, endPoint x: 247, endPoint y: 151, distance: 34.9
click at [247, 151] on div "Explore San Francisco with Big Bus Tours’ hop-on, hop-off adventure. Cross the …" at bounding box center [343, 162] width 317 height 29
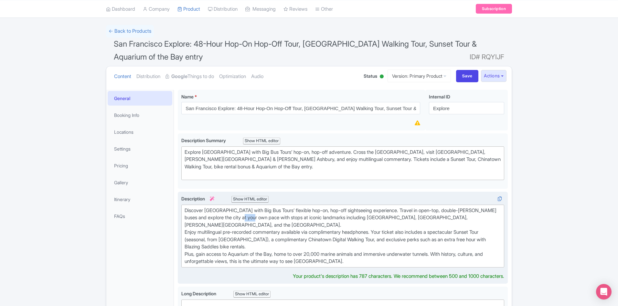
drag, startPoint x: 250, startPoint y: 217, endPoint x: 264, endPoint y: 216, distance: 13.6
click at [264, 216] on div "Discover San Francisco with Big Bus Tours’ flexible hop-on, hop-off sightseeing…" at bounding box center [343, 236] width 317 height 58
drag, startPoint x: 275, startPoint y: 213, endPoint x: 278, endPoint y: 212, distance: 3.6
click at [275, 213] on div "Discover San Francisco with Big Bus Tours’ flexible hop-on, hop-off sightseeing…" at bounding box center [343, 236] width 317 height 58
drag, startPoint x: 283, startPoint y: 210, endPoint x: 252, endPoint y: 209, distance: 31.7
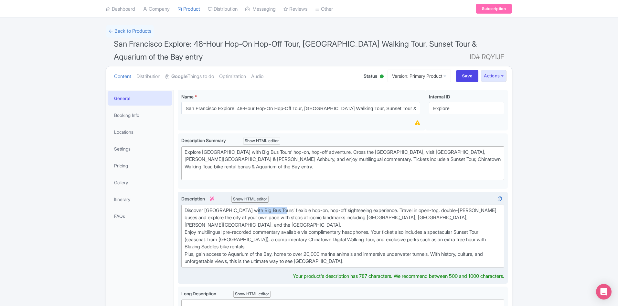
click at [252, 209] on div "Discover San Francisco with Big Bus Tours’ flexible hop-on, hop-off sightseeing…" at bounding box center [343, 236] width 317 height 58
type trix-editor "<div>Discover San Francisco with a flexible hop-on, hop-off sightseeing experie…"
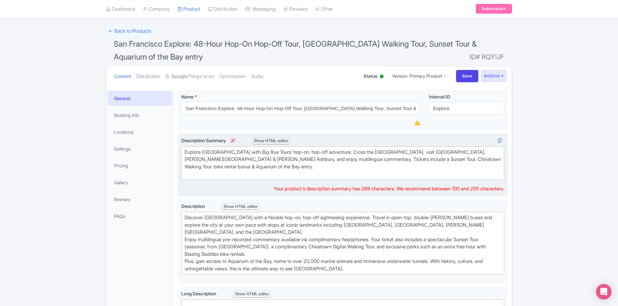
scroll to position [43, 0]
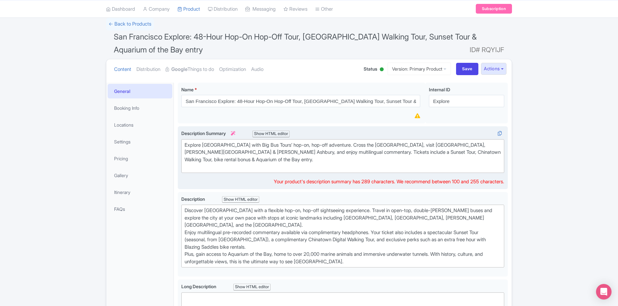
drag, startPoint x: 281, startPoint y: 152, endPoint x: 247, endPoint y: 144, distance: 34.9
click at [247, 144] on div "Explore San Francisco with Big Bus Tours’ hop-on, hop-off adventure. Cross the …" at bounding box center [343, 155] width 317 height 29
drag, startPoint x: 249, startPoint y: 145, endPoint x: 281, endPoint y: 145, distance: 31.7
click at [281, 145] on div "Explore San Francisco with Big Bus Tours’ hop-on, hop-off adventure. Cross the …" at bounding box center [343, 155] width 317 height 29
type trix-editor "<div>Explore San Francisco with&nbsp; hop-on, hop-off adventure. Cross the Gold…"
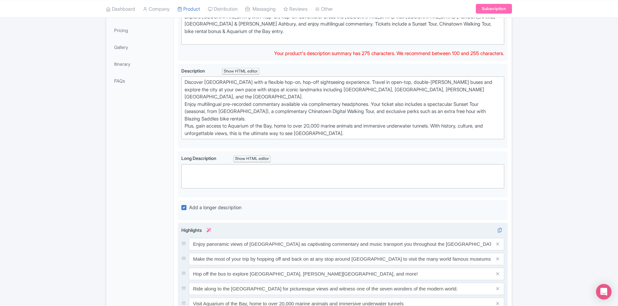
scroll to position [75, 0]
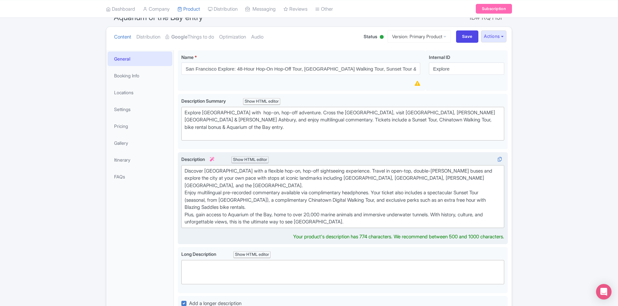
click at [355, 229] on div "Description i Show HTML editor Bold Italic Strikethrough Link Heading Quote Cod…" at bounding box center [342, 198] width 323 height 84
click at [361, 221] on div "Discover San Francisco with a flexible hop-on, hop-off sightseeing experience. …" at bounding box center [343, 196] width 317 height 58
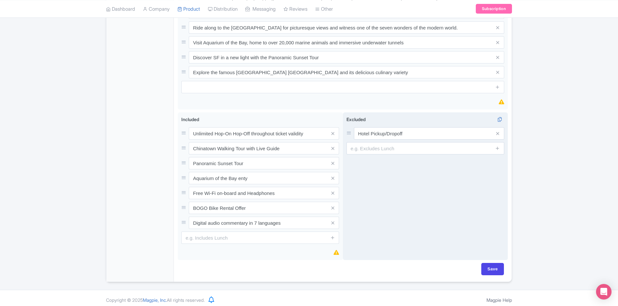
scroll to position [428, 0]
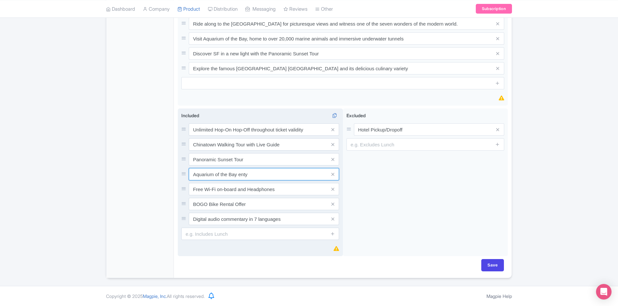
click at [194, 175] on input "Aquarium of the Bay enty" at bounding box center [264, 174] width 150 height 12
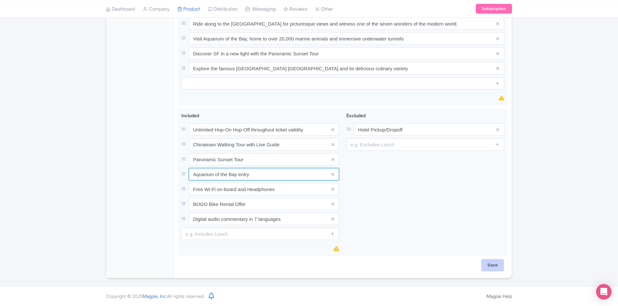
type input "Aquarium of the Bay entry"
click at [494, 265] on input "Save" at bounding box center [492, 265] width 23 height 12
type input "Saving..."
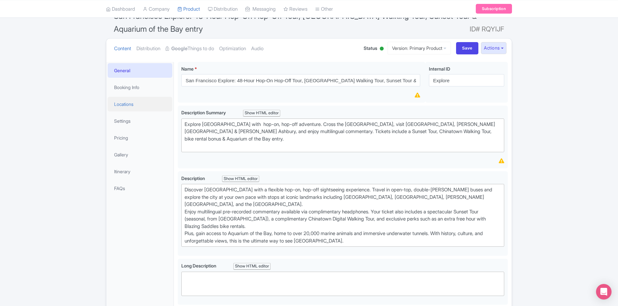
scroll to position [93, 0]
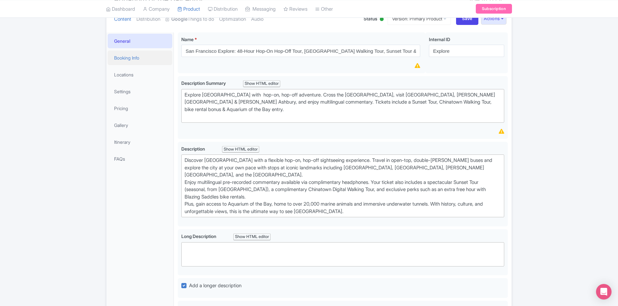
click at [119, 58] on link "Booking Info" at bounding box center [140, 57] width 65 height 15
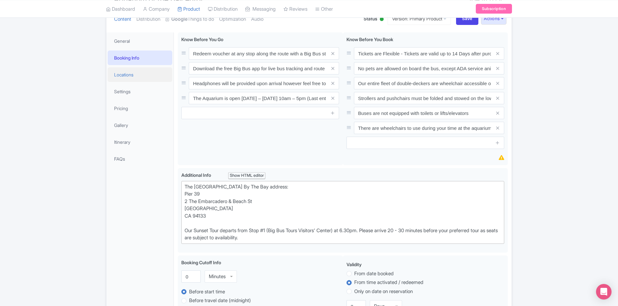
click at [125, 72] on link "Locations" at bounding box center [140, 74] width 65 height 15
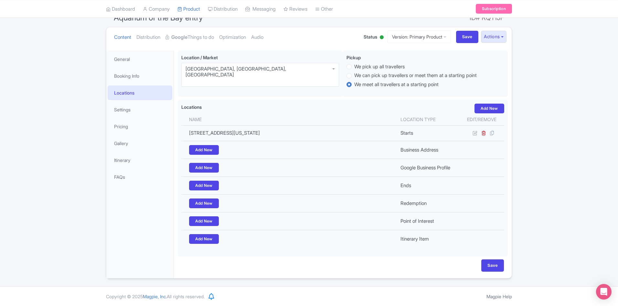
click at [130, 93] on link "Locations" at bounding box center [140, 92] width 65 height 15
click at [124, 109] on link "Settings" at bounding box center [140, 109] width 65 height 15
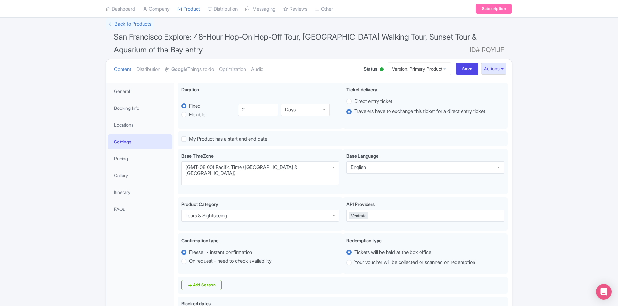
scroll to position [43, 0]
click at [126, 158] on link "Pricing" at bounding box center [140, 158] width 65 height 15
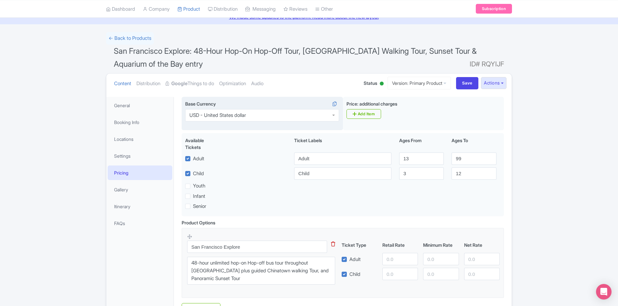
scroll to position [0, 0]
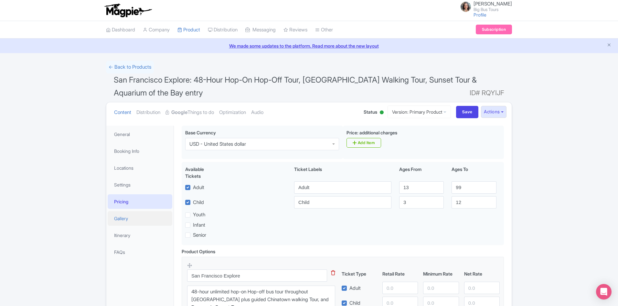
click at [124, 218] on link "Gallery" at bounding box center [140, 218] width 65 height 15
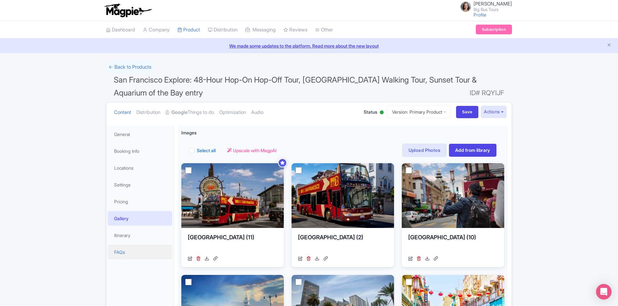
click at [122, 252] on link "FAQs" at bounding box center [140, 251] width 65 height 15
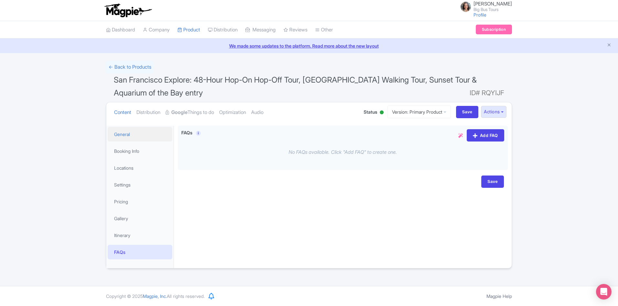
click at [124, 133] on link "General" at bounding box center [140, 134] width 65 height 15
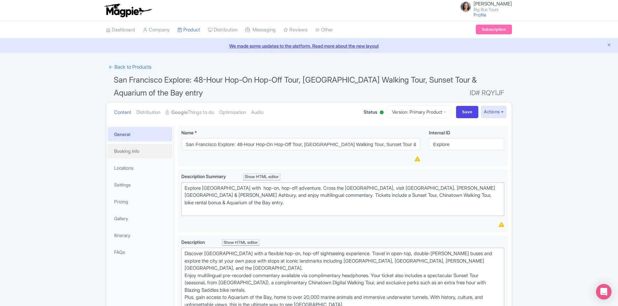
click at [136, 150] on link "Booking Info" at bounding box center [140, 151] width 65 height 15
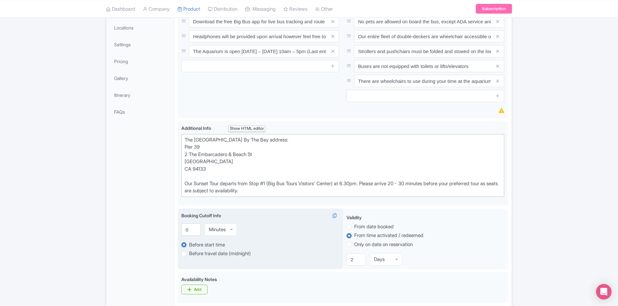
scroll to position [194, 0]
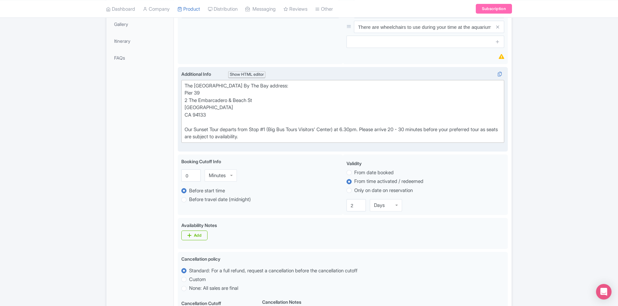
click at [230, 118] on div "The [GEOGRAPHIC_DATA] By The Bay address: Pier [GEOGRAPHIC_DATA] Our Sunset Tou…" at bounding box center [343, 111] width 317 height 58
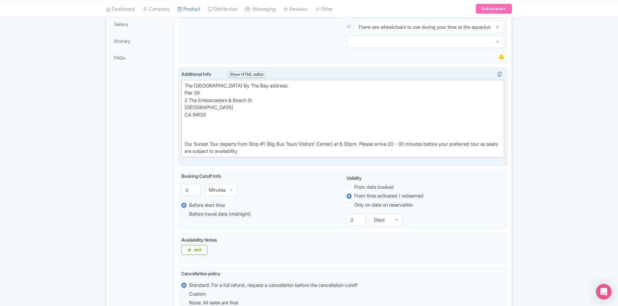
paste trix-editor "Generally walking through at an average pace, seeing all exhibits, it takes abo…"
drag, startPoint x: 334, startPoint y: 129, endPoint x: 183, endPoint y: 129, distance: 150.3
click at [183, 129] on trix-editor "The [GEOGRAPHIC_DATA] By The Bay address: Pier 39 [GEOGRAPHIC_DATA][STREET_ADDR…" at bounding box center [342, 118] width 323 height 77
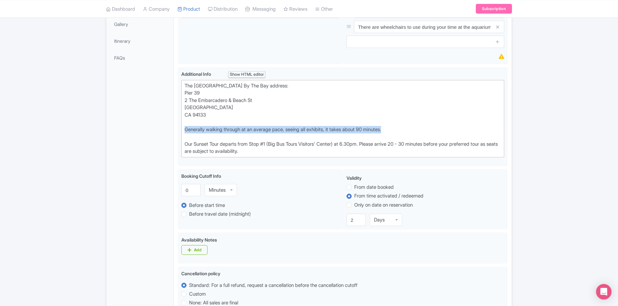
drag, startPoint x: 359, startPoint y: 129, endPoint x: 178, endPoint y: 127, distance: 181.7
click at [178, 128] on div "<div>The [GEOGRAPHIC_DATA] By The Bay address:<br>Pier 39&nbsp;<br>2 The Embarc…" at bounding box center [343, 116] width 330 height 99
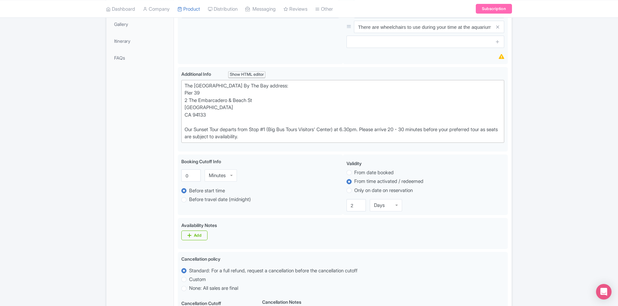
type trix-editor "<div>The [GEOGRAPHIC_DATA] By The Bay address:<br>Pier 39&nbsp;<br>2 The Embarc…"
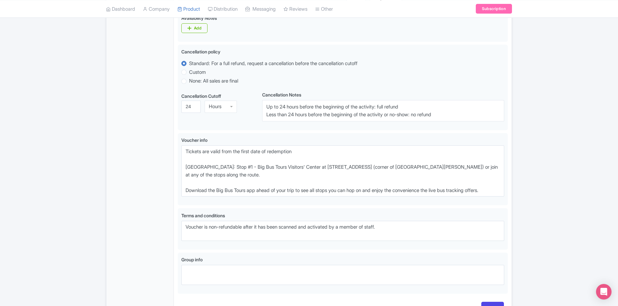
scroll to position [443, 0]
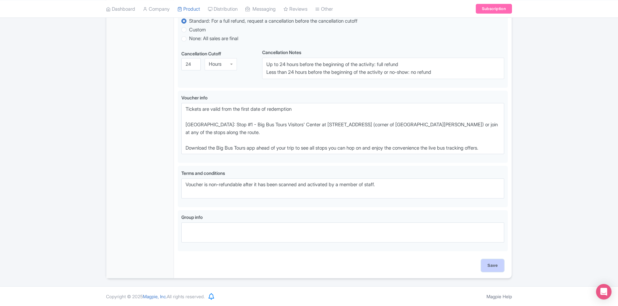
click at [502, 265] on input "Save" at bounding box center [492, 265] width 23 height 12
type input "Saving..."
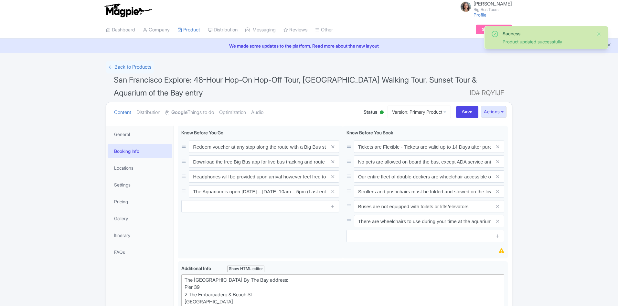
scroll to position [125, 0]
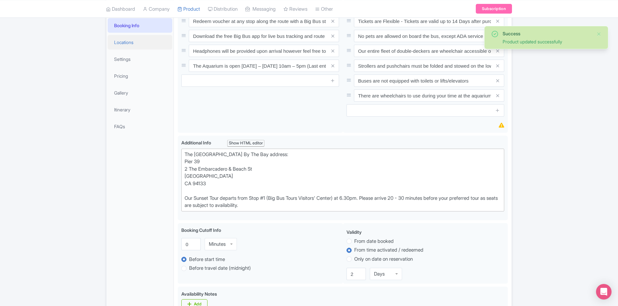
click at [128, 42] on link "Locations" at bounding box center [140, 42] width 65 height 15
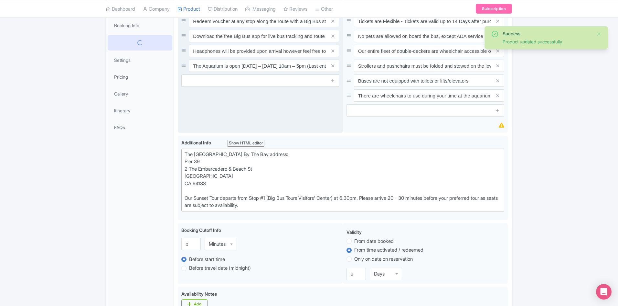
scroll to position [75, 0]
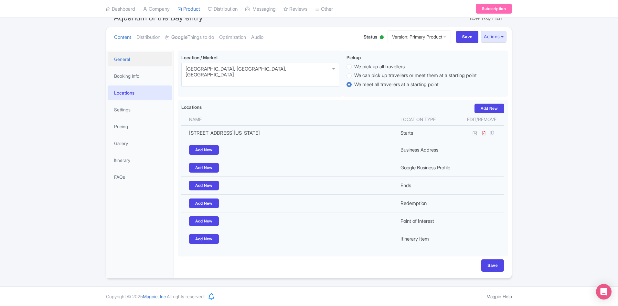
click at [119, 59] on link "General" at bounding box center [140, 59] width 65 height 15
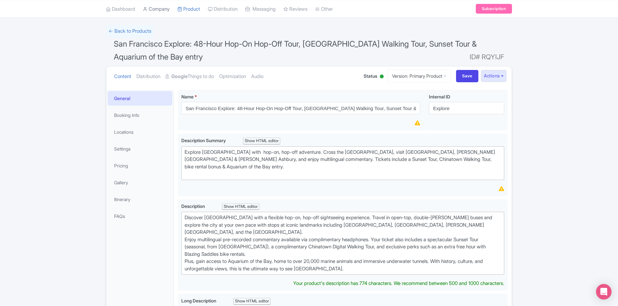
scroll to position [0, 0]
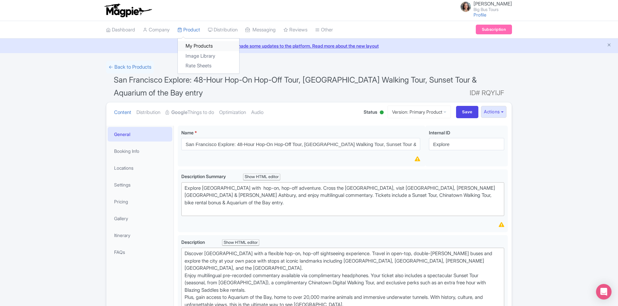
click at [198, 46] on link "My Products" at bounding box center [208, 46] width 61 height 10
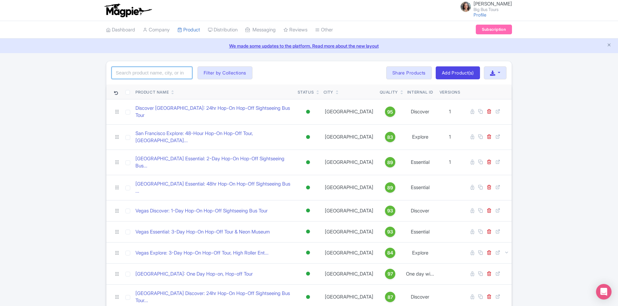
click at [155, 74] on input "search" at bounding box center [152, 73] width 81 height 12
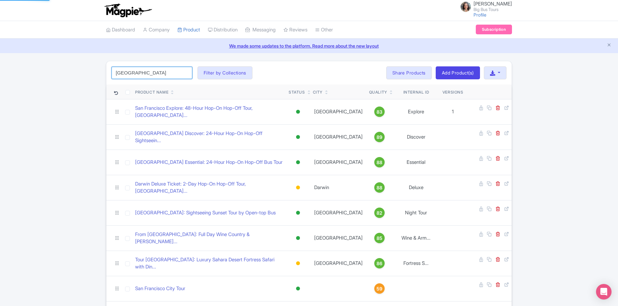
type input "[GEOGRAPHIC_DATA]"
click button "Search" at bounding box center [0, 0] width 0 height 0
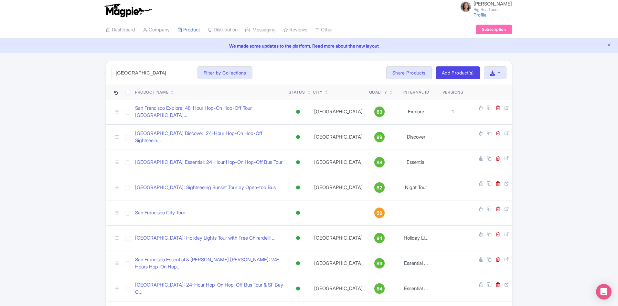
click at [547, 141] on div "[GEOGRAPHIC_DATA] Search Filter by Collections [PERSON_NAME] License [PERSON_NA…" at bounding box center [309, 260] width 618 height 399
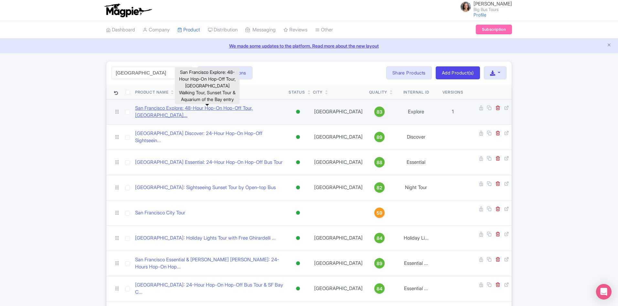
click at [192, 110] on link "San Francisco Explore: 48-Hour Hop-On Hop-Off Tour, [GEOGRAPHIC_DATA]..." at bounding box center [209, 111] width 148 height 15
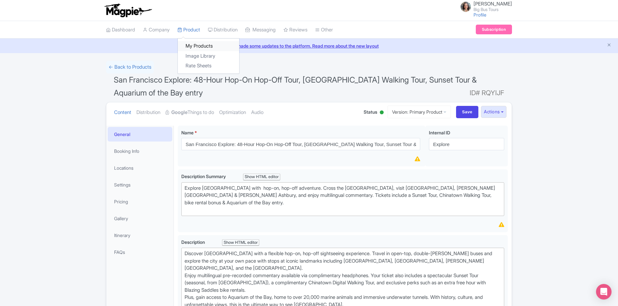
drag, startPoint x: 198, startPoint y: 46, endPoint x: 202, endPoint y: 49, distance: 5.3
click at [198, 46] on link "My Products" at bounding box center [208, 46] width 61 height 10
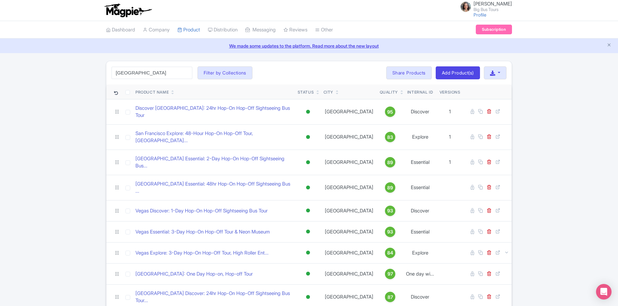
type input "[GEOGRAPHIC_DATA]"
click button "Search" at bounding box center [0, 0] width 0 height 0
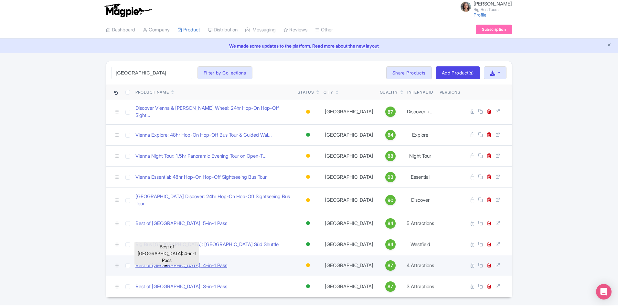
click at [179, 262] on link "Best of [GEOGRAPHIC_DATA]: 4-in-1 Pass" at bounding box center [181, 265] width 92 height 7
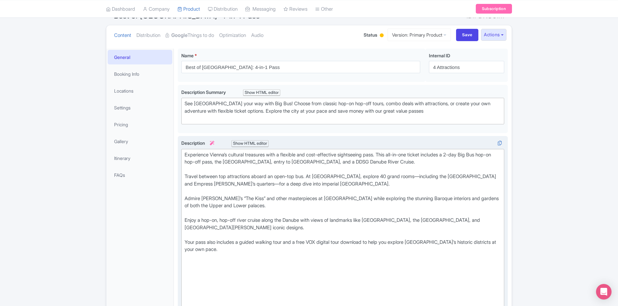
scroll to position [65, 0]
